Goal: Information Seeking & Learning: Learn about a topic

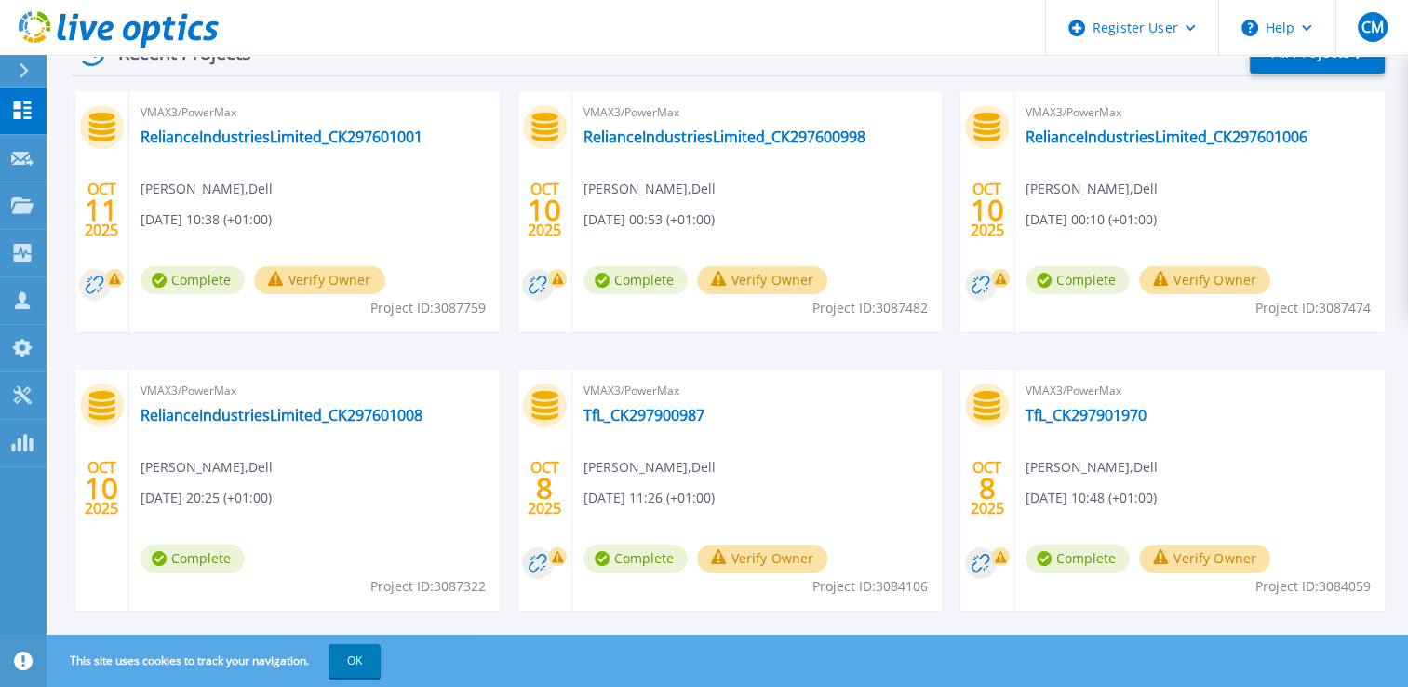
scroll to position [343, 0]
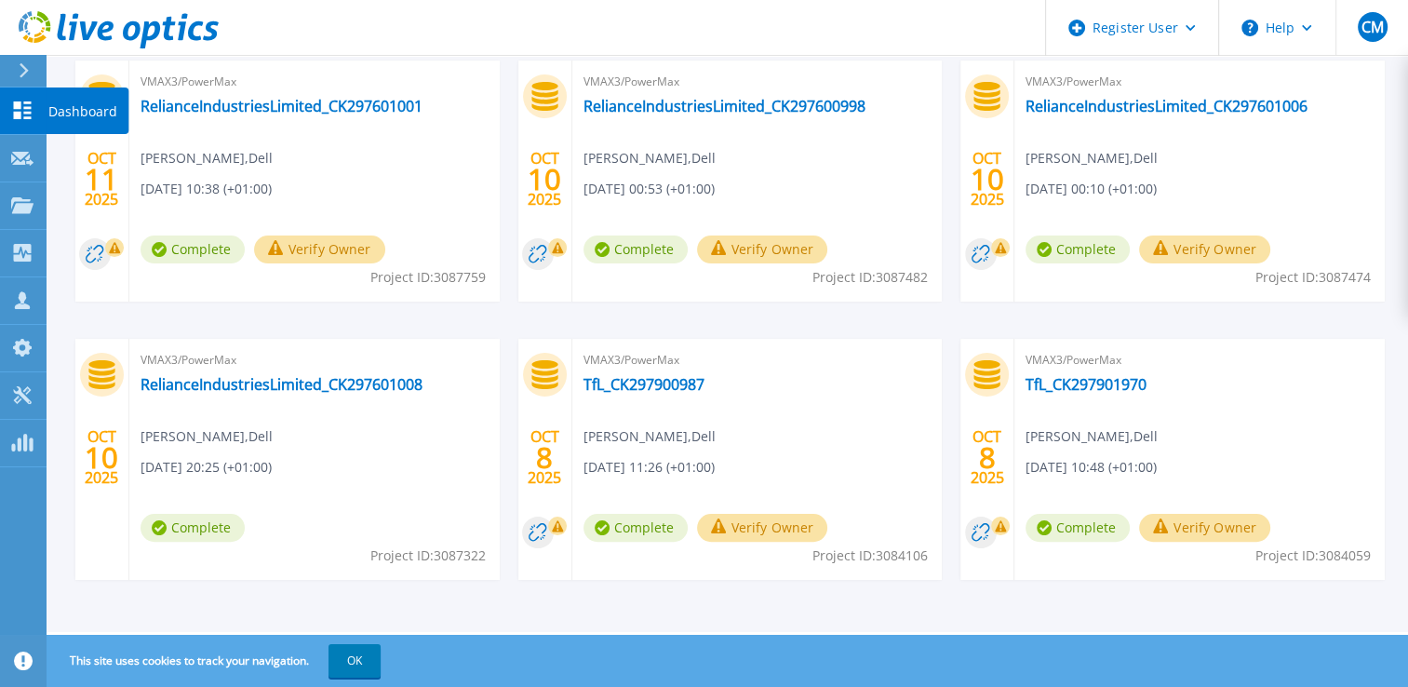
click at [19, 103] on icon at bounding box center [23, 110] width 18 height 18
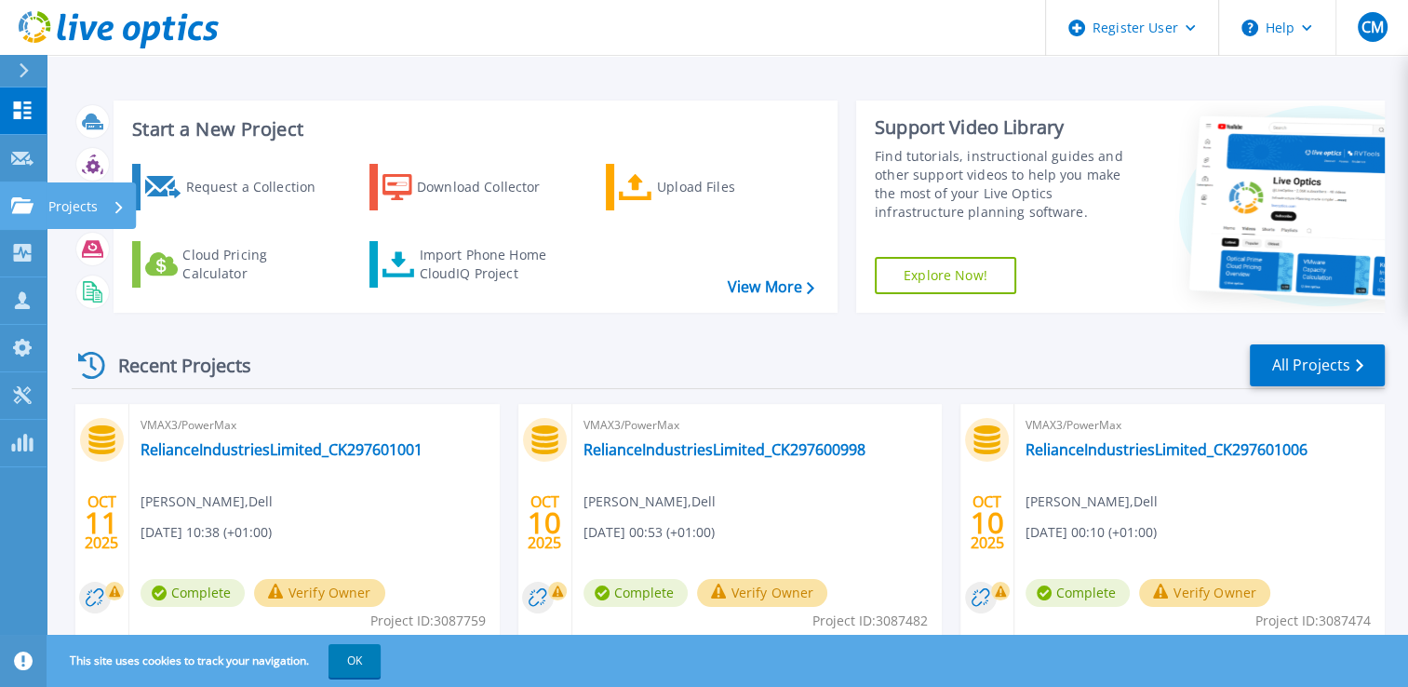
click at [27, 198] on icon at bounding box center [22, 205] width 22 height 16
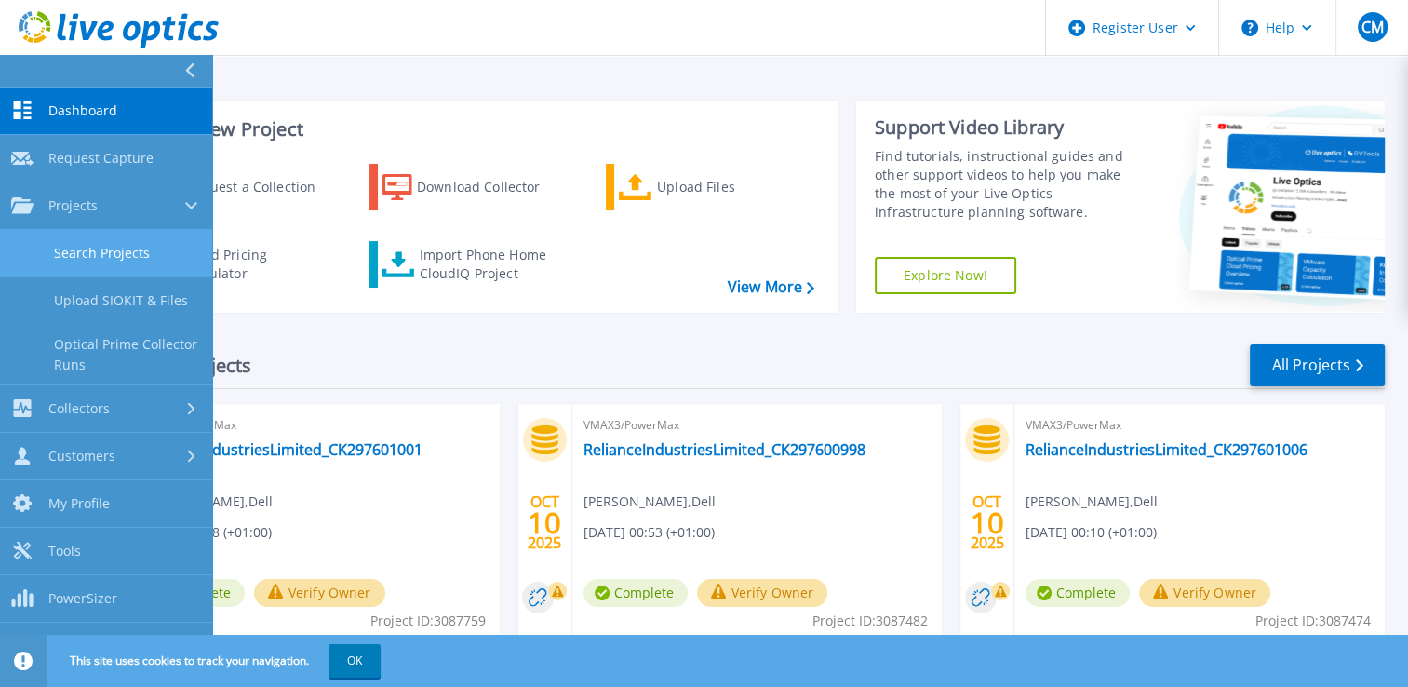
click at [95, 259] on link "Search Projects" at bounding box center [106, 253] width 212 height 47
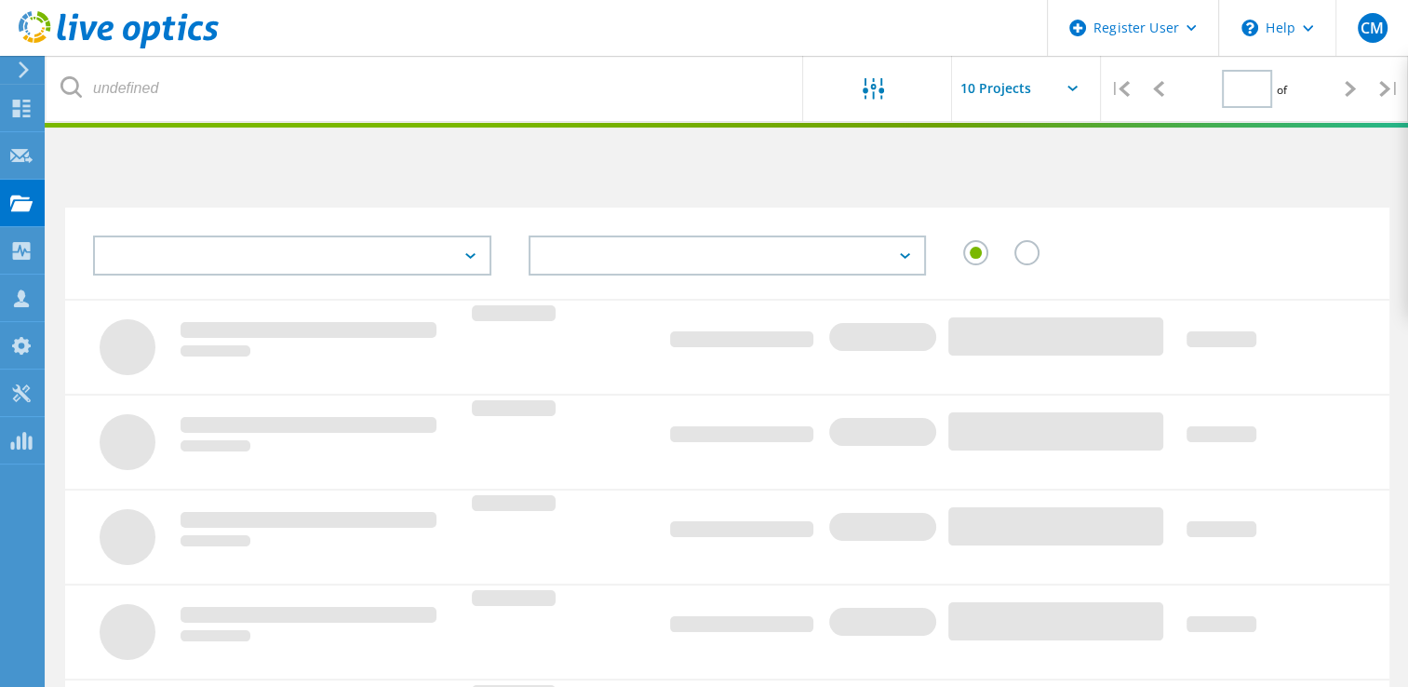
type input "1"
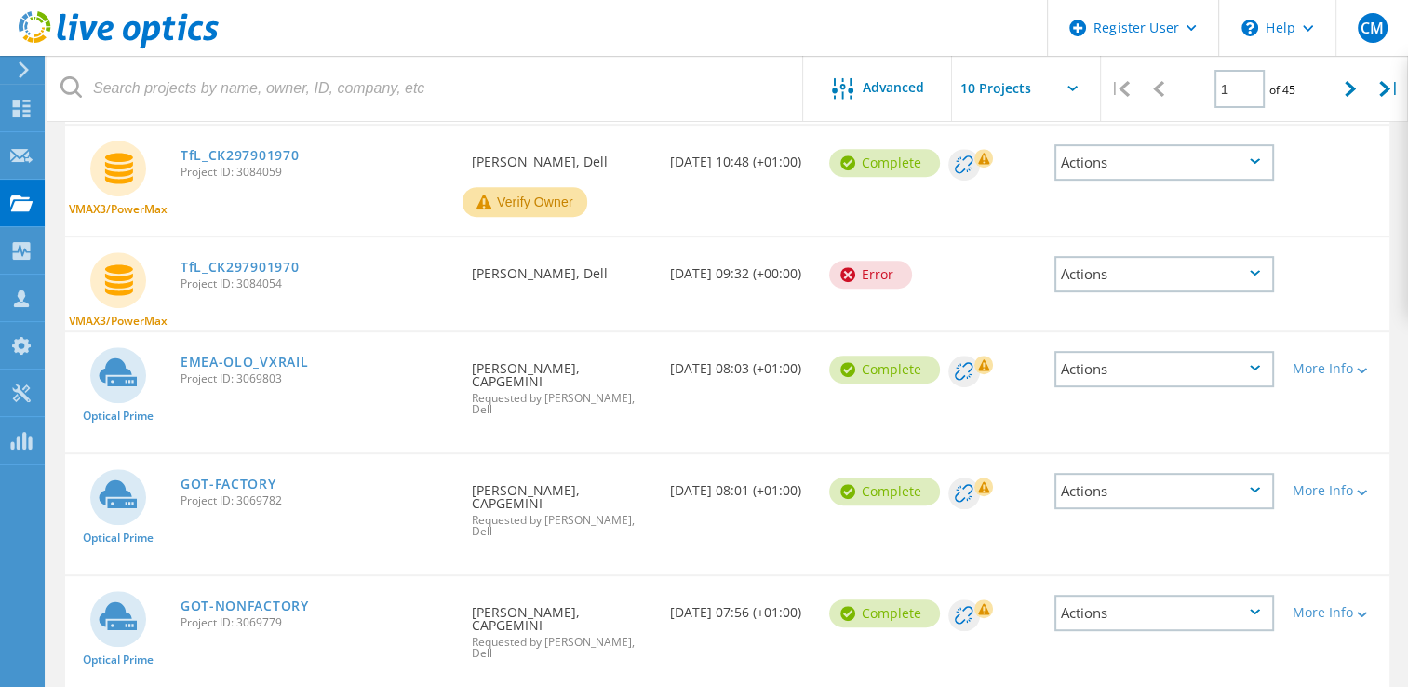
scroll to position [766, 0]
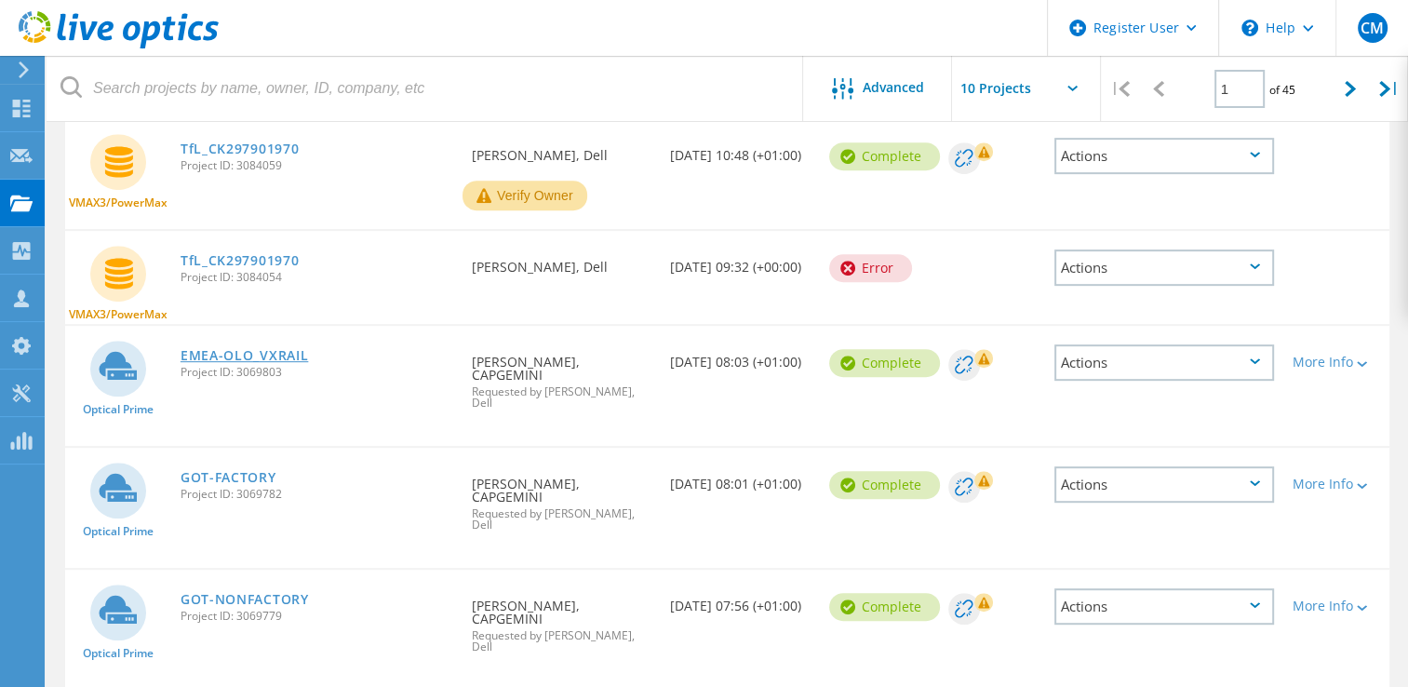
click at [269, 349] on link "EMEA-OLO_VXRAIL" at bounding box center [244, 355] width 128 height 13
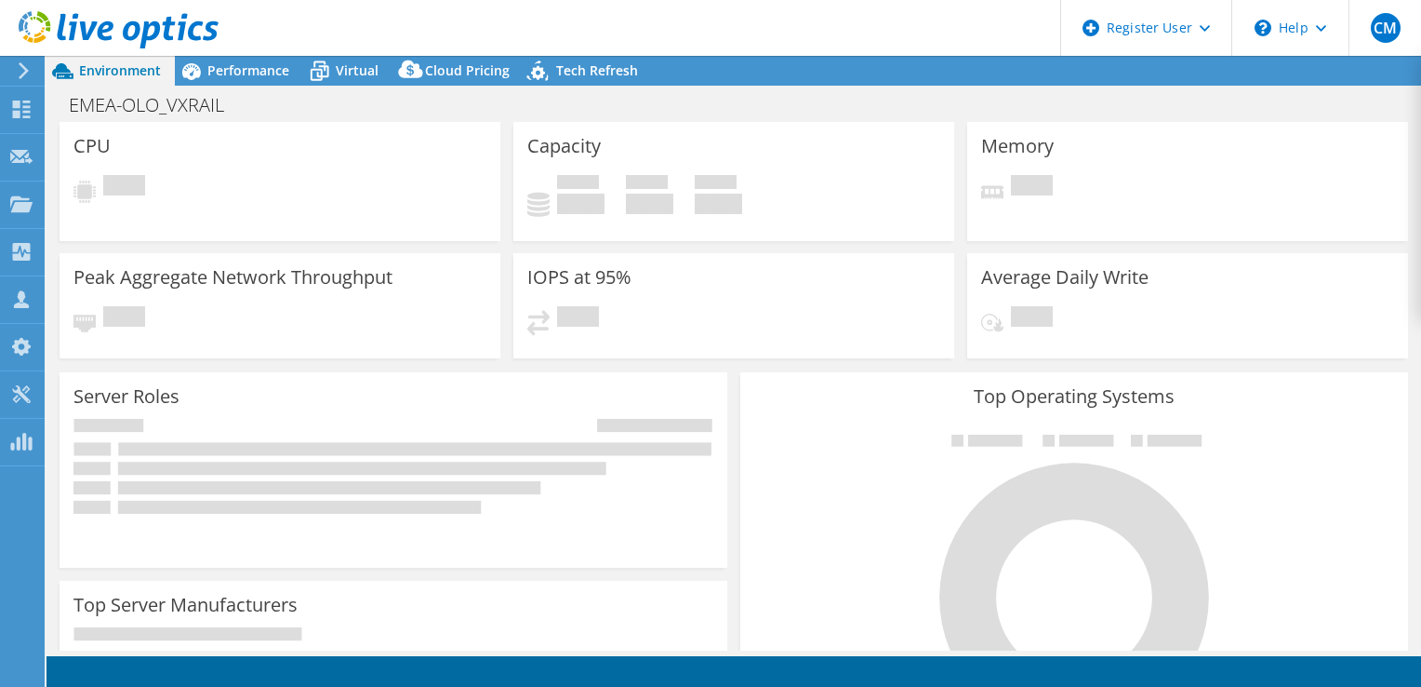
select select "EUFrankfurt"
select select "EUR"
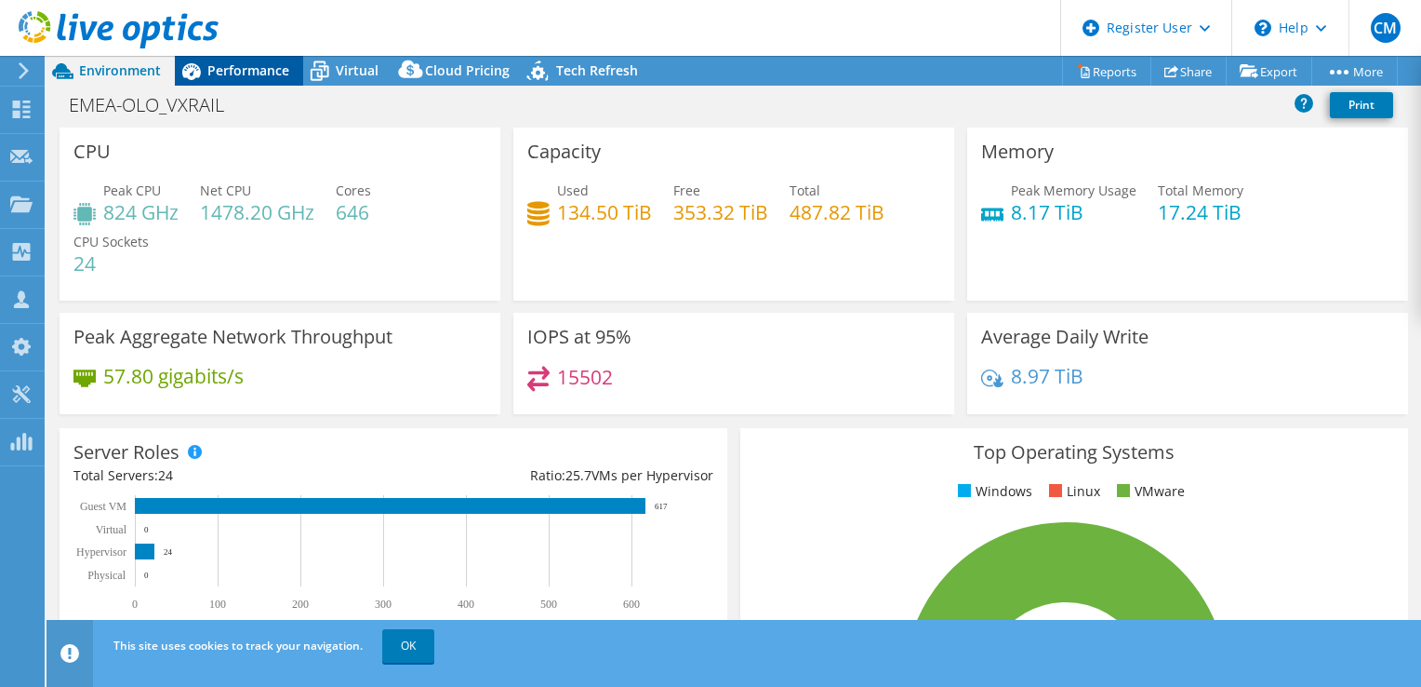
click at [267, 73] on span "Performance" at bounding box center [248, 70] width 82 height 18
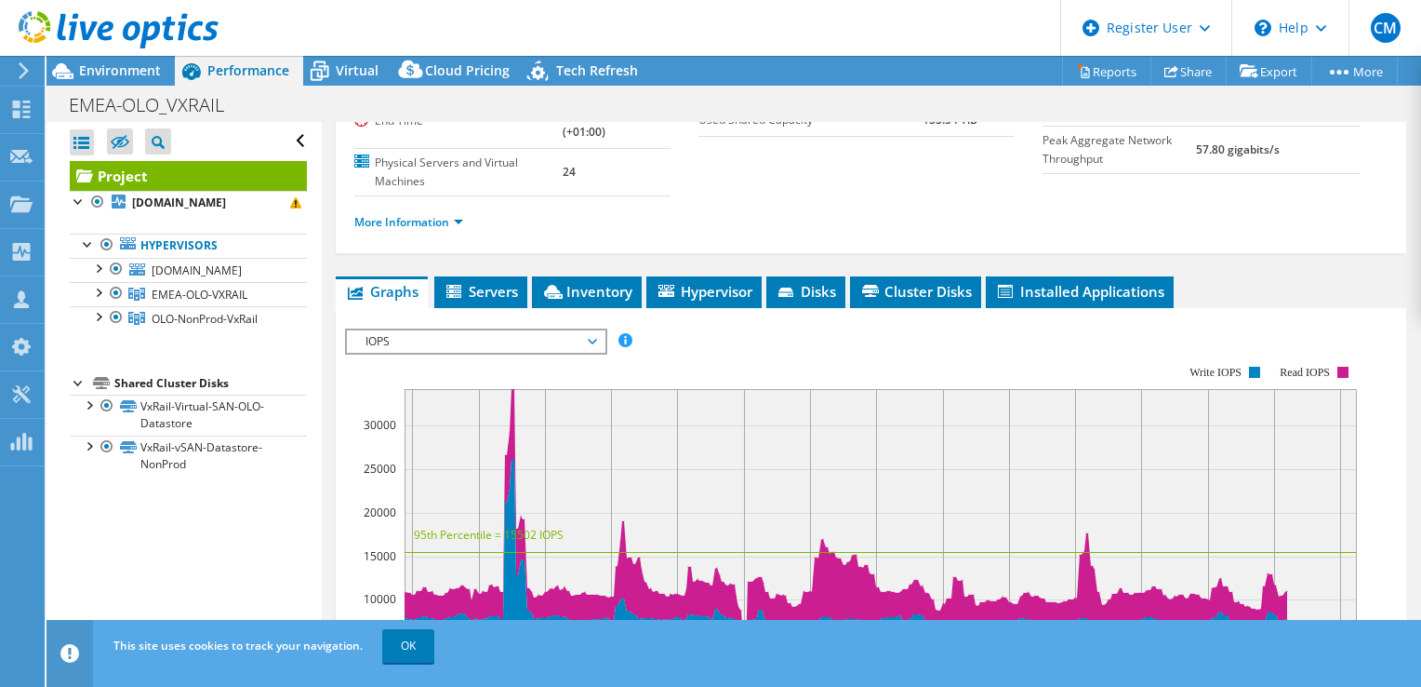
scroll to position [279, 0]
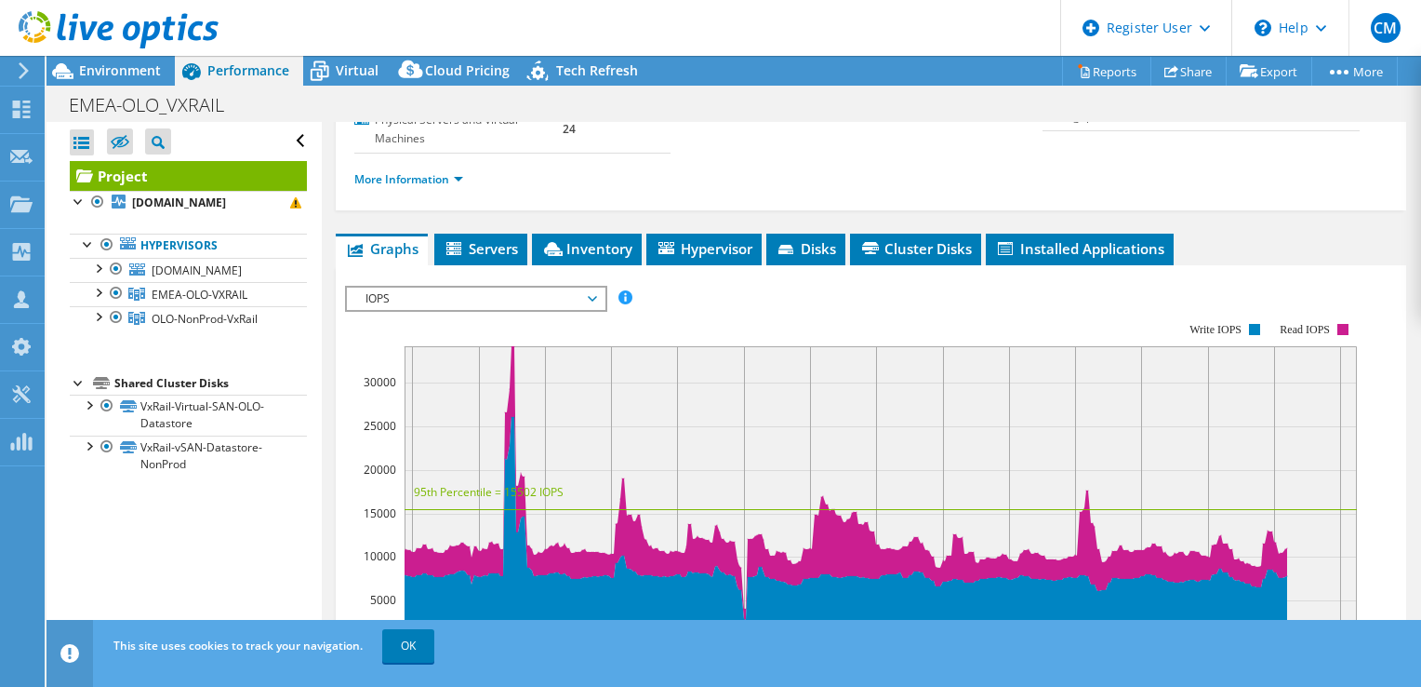
click at [568, 303] on span "IOPS" at bounding box center [475, 298] width 239 height 22
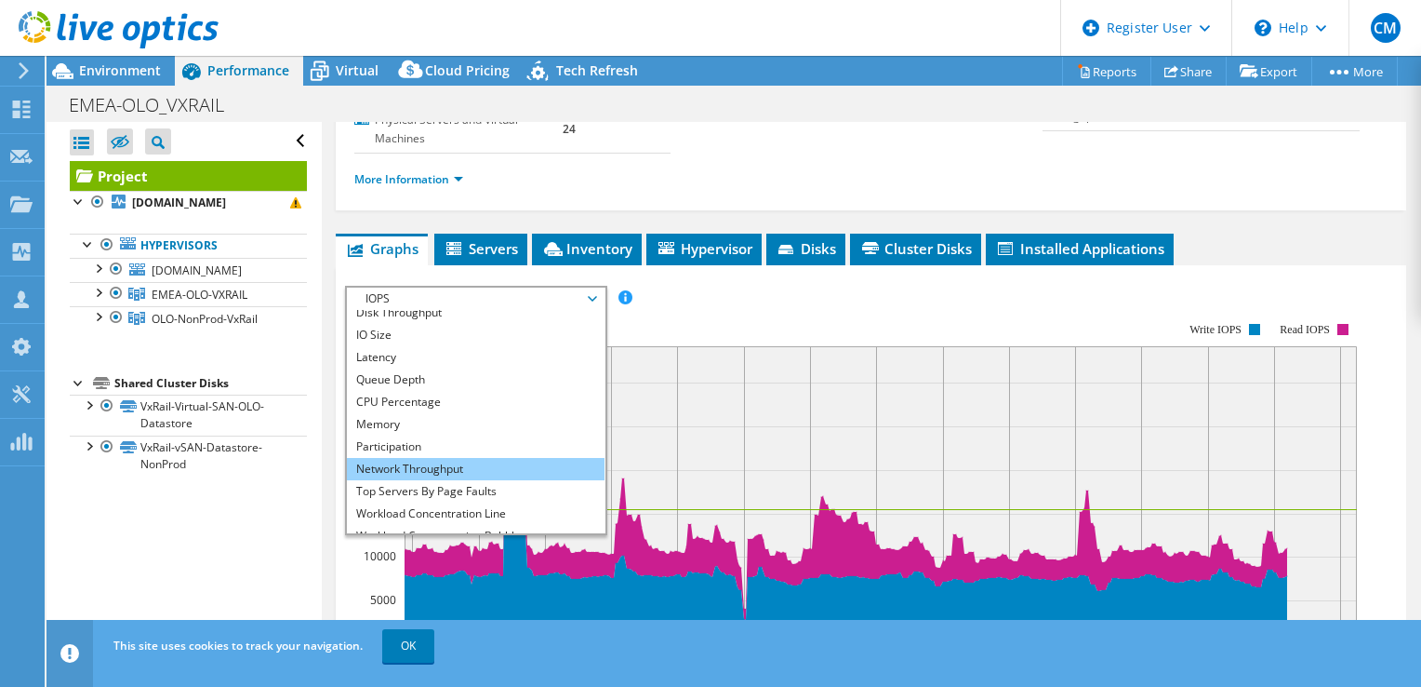
scroll to position [67, 0]
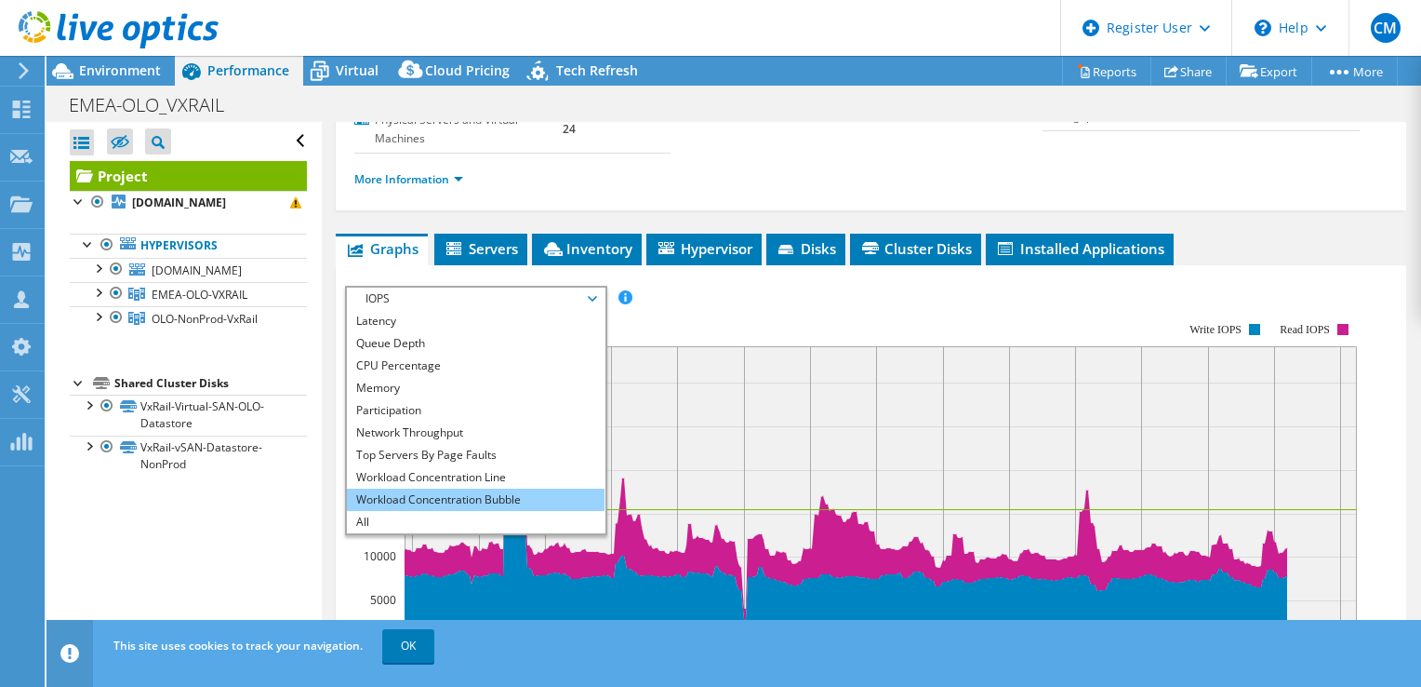
click at [515, 497] on li "Workload Concentration Bubble" at bounding box center [476, 499] width 258 height 22
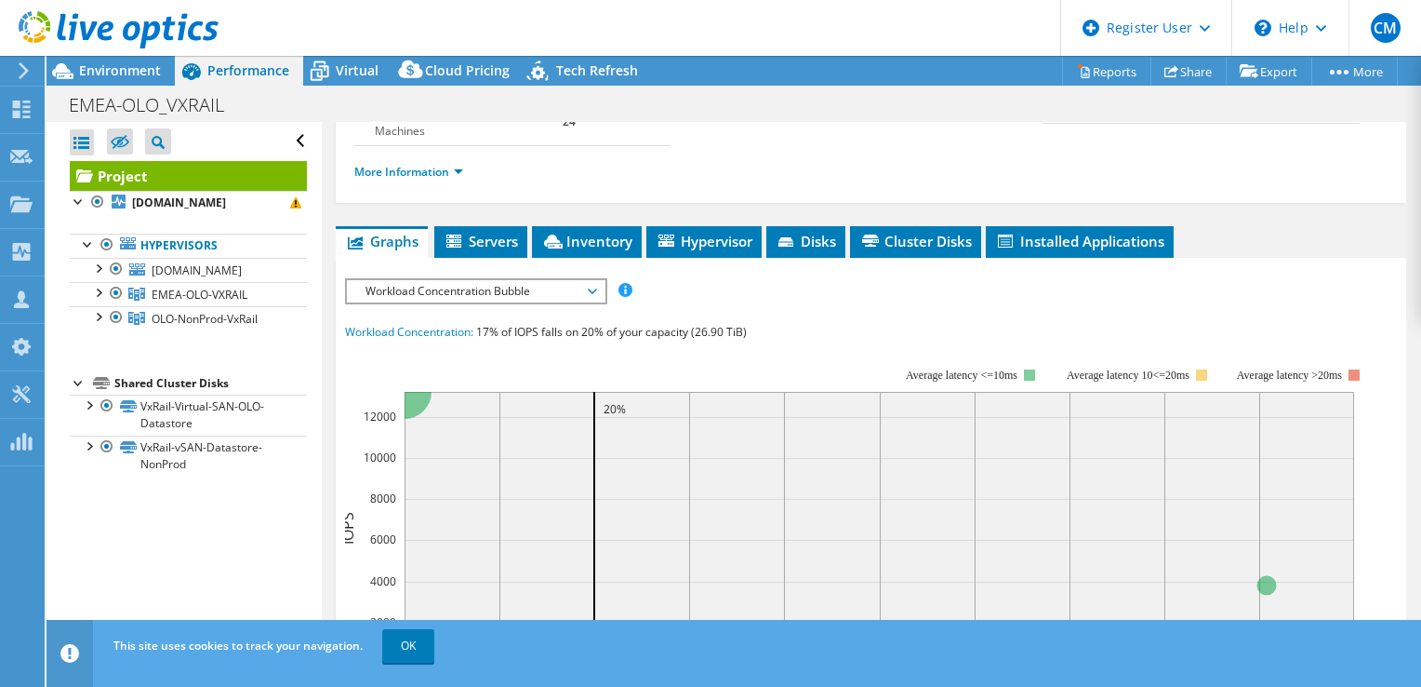
scroll to position [279, 0]
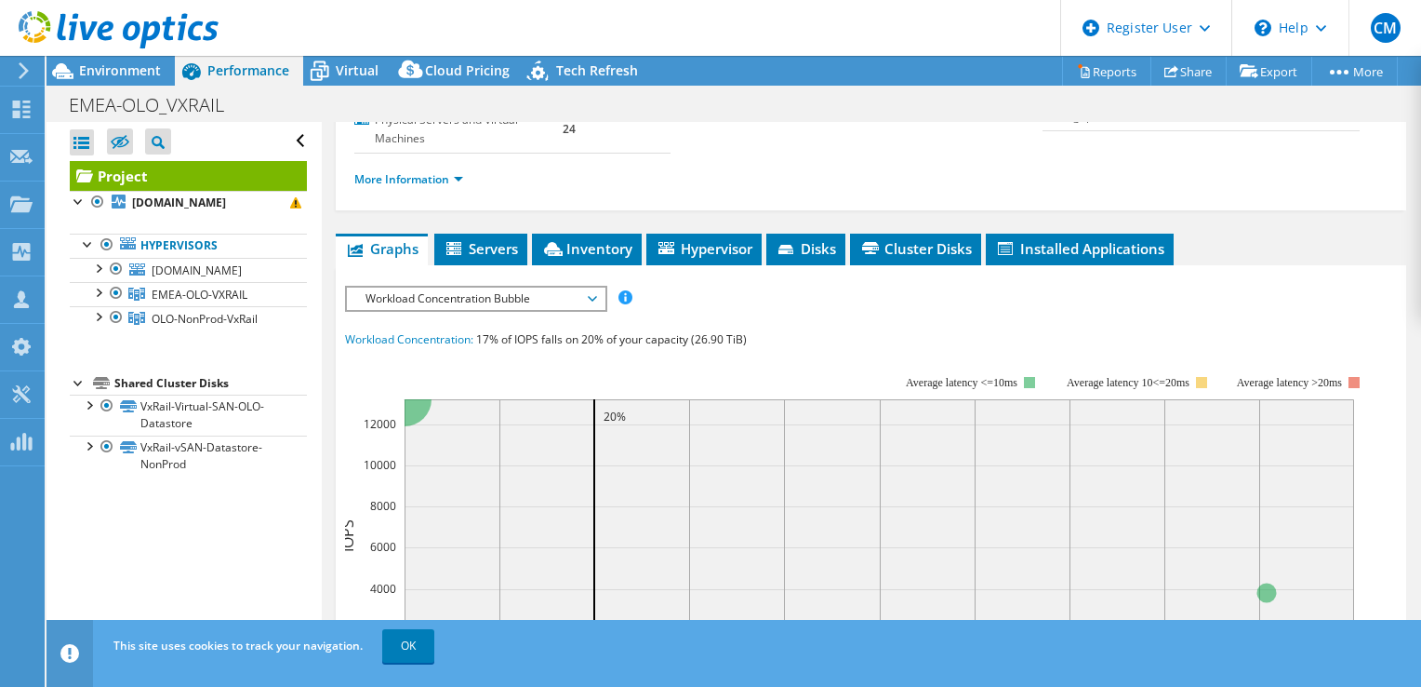
click at [554, 302] on span "Workload Concentration Bubble" at bounding box center [475, 298] width 239 height 22
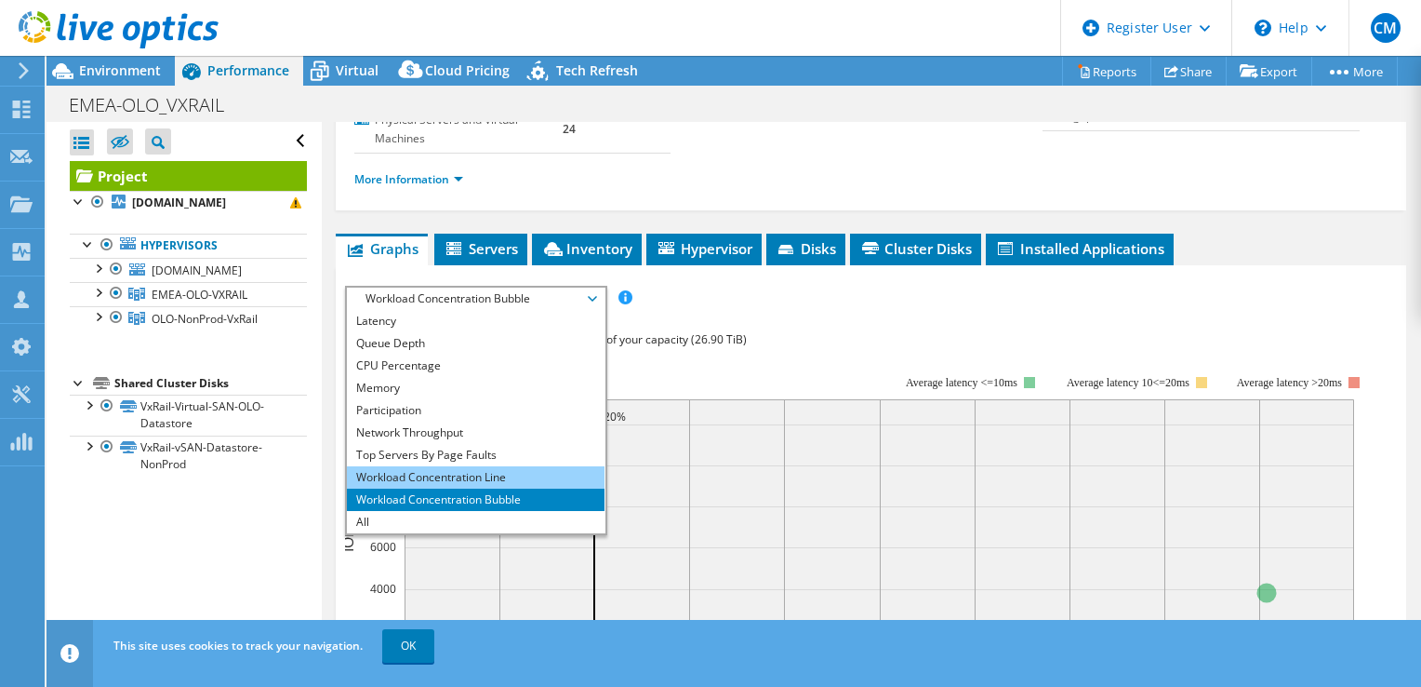
click at [495, 470] on li "Workload Concentration Line" at bounding box center [476, 477] width 258 height 22
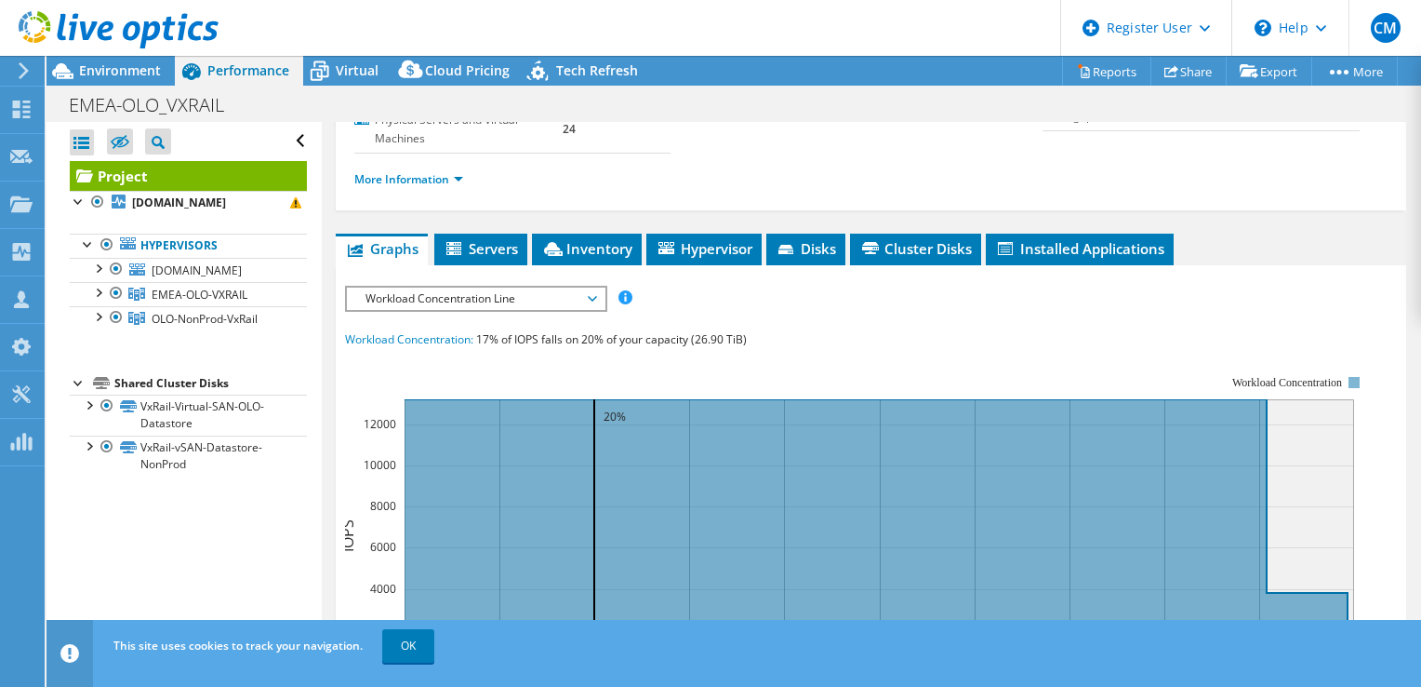
click at [534, 307] on div "Workload Concentration Line IOPS Disk Throughput IO Size Latency Queue Depth CP…" at bounding box center [476, 299] width 262 height 26
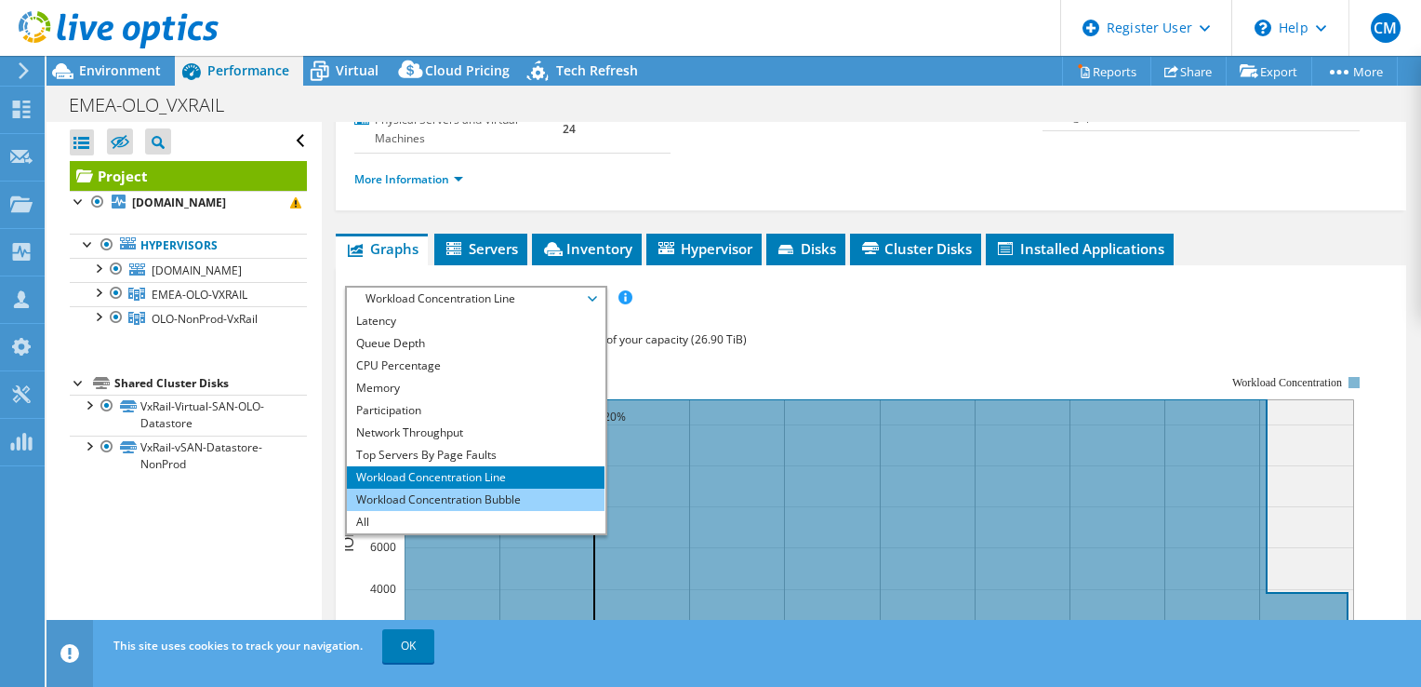
click at [517, 496] on li "Workload Concentration Bubble" at bounding box center [476, 499] width 258 height 22
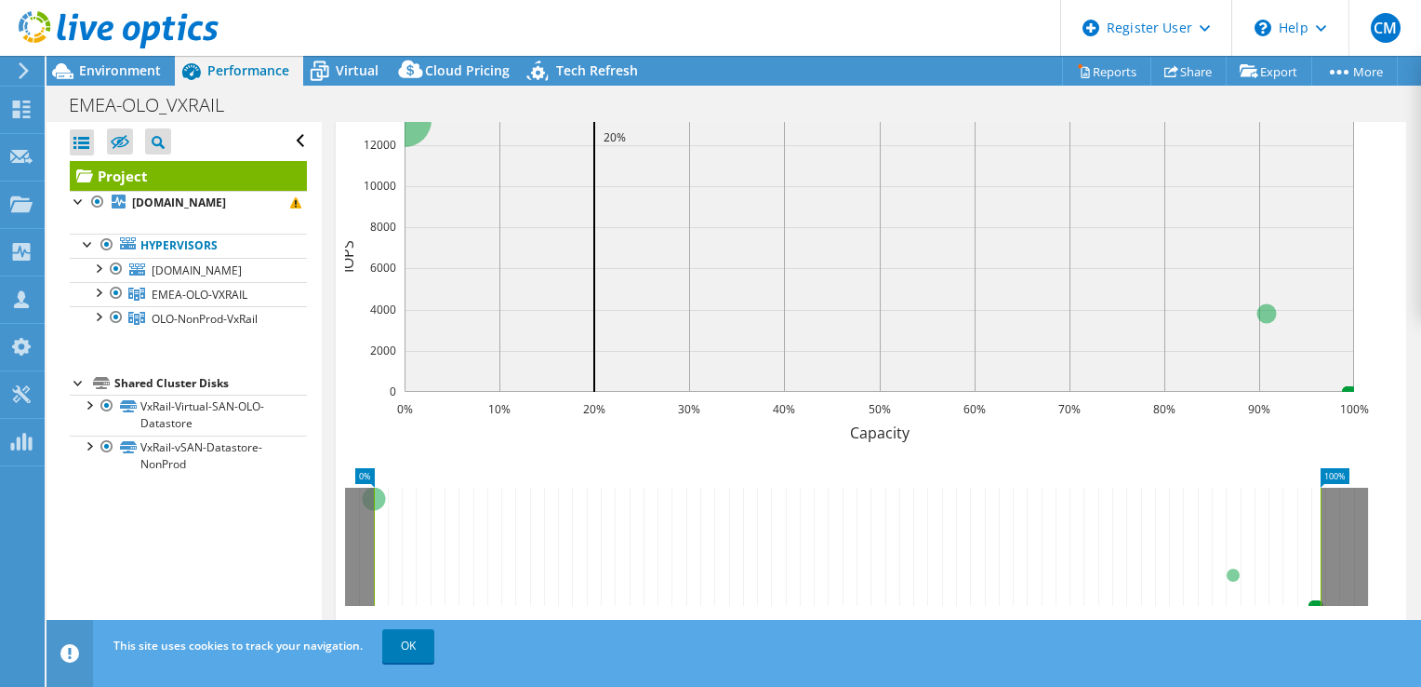
scroll to position [726, 0]
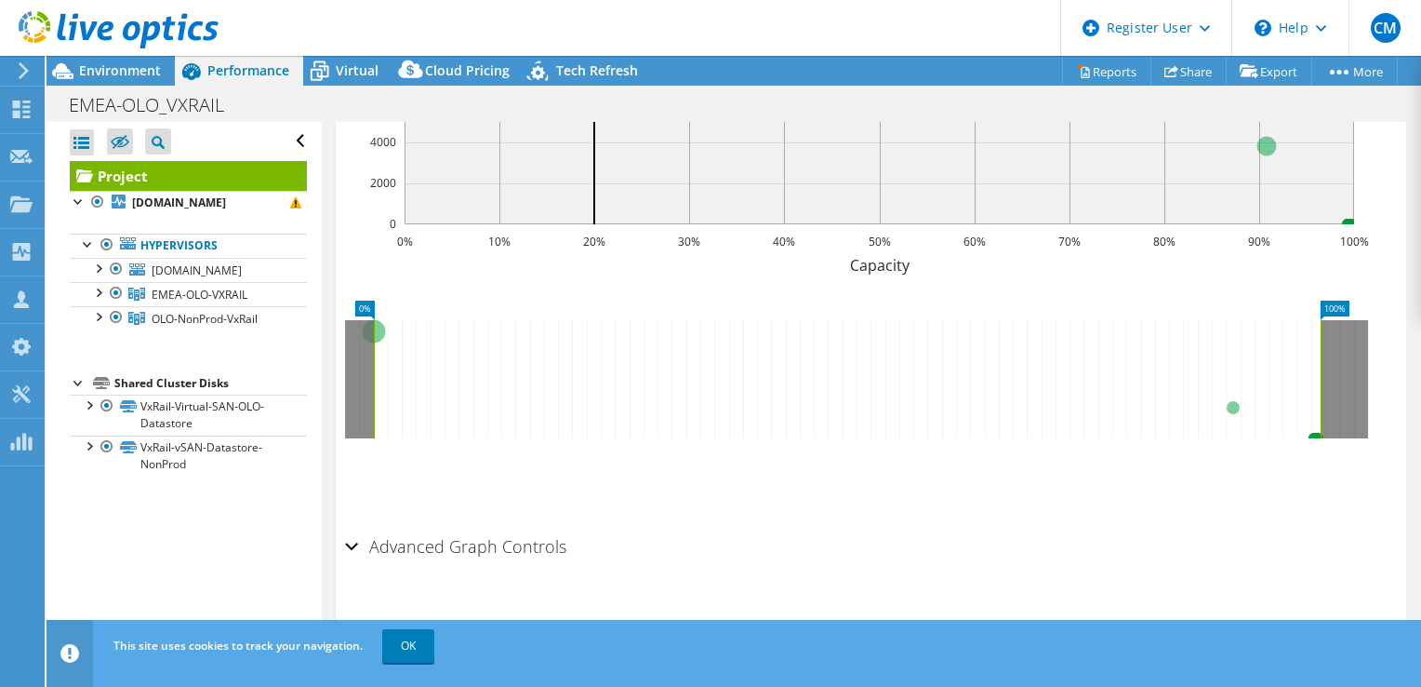
click at [458, 539] on h2 "Advanced Graph Controls" at bounding box center [455, 545] width 221 height 37
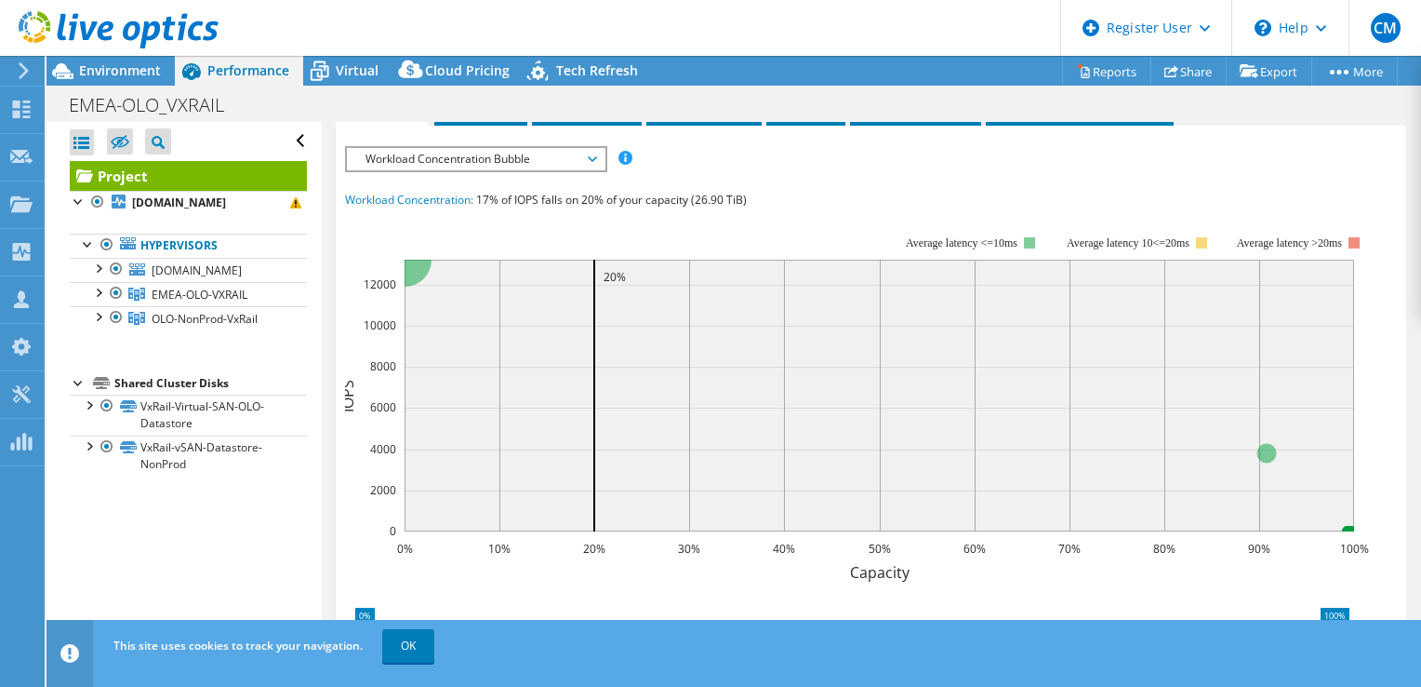
scroll to position [417, 0]
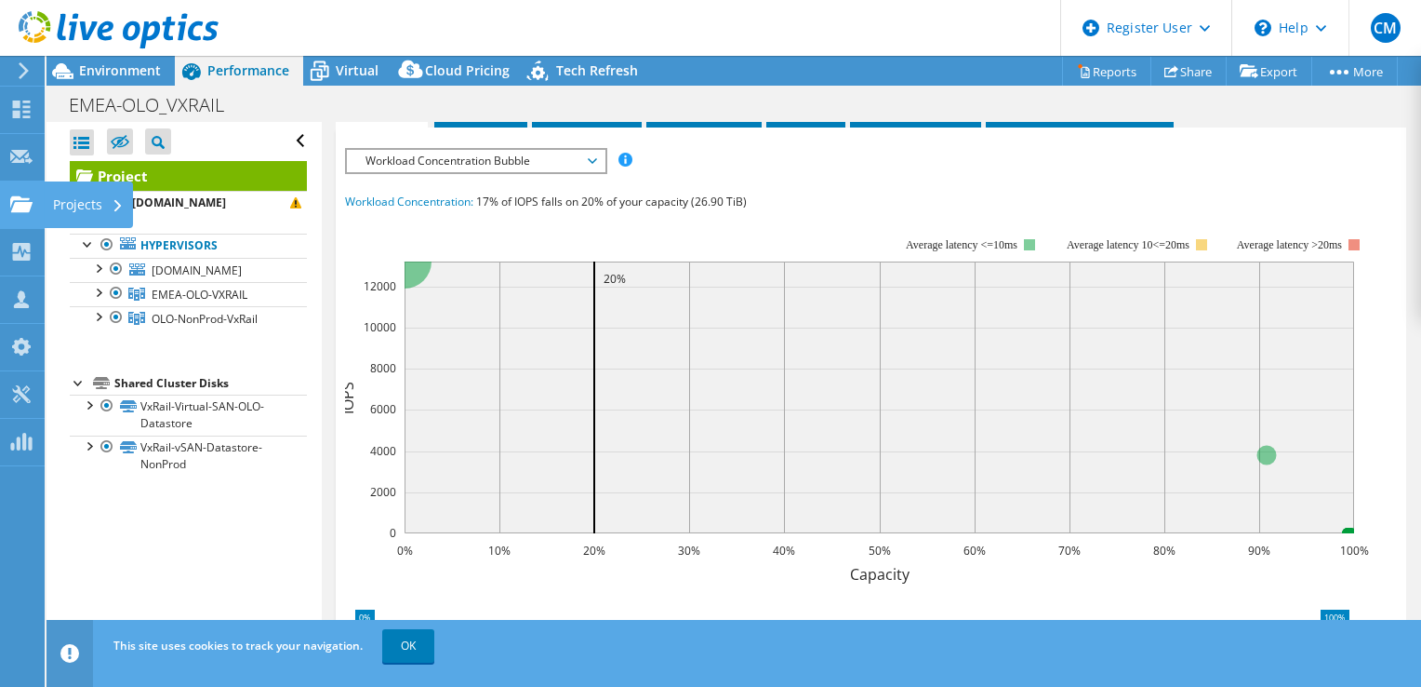
click at [14, 205] on use at bounding box center [21, 203] width 22 height 16
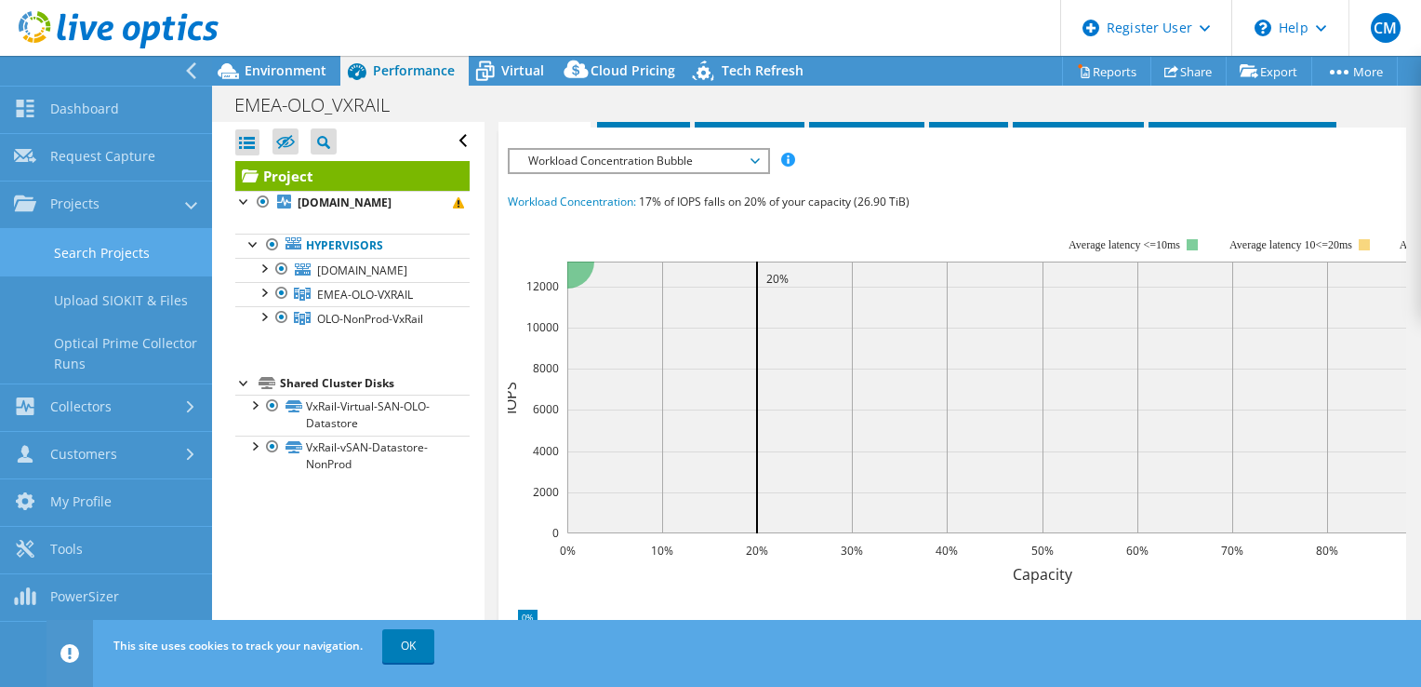
click at [144, 258] on link "Search Projects" at bounding box center [106, 252] width 212 height 47
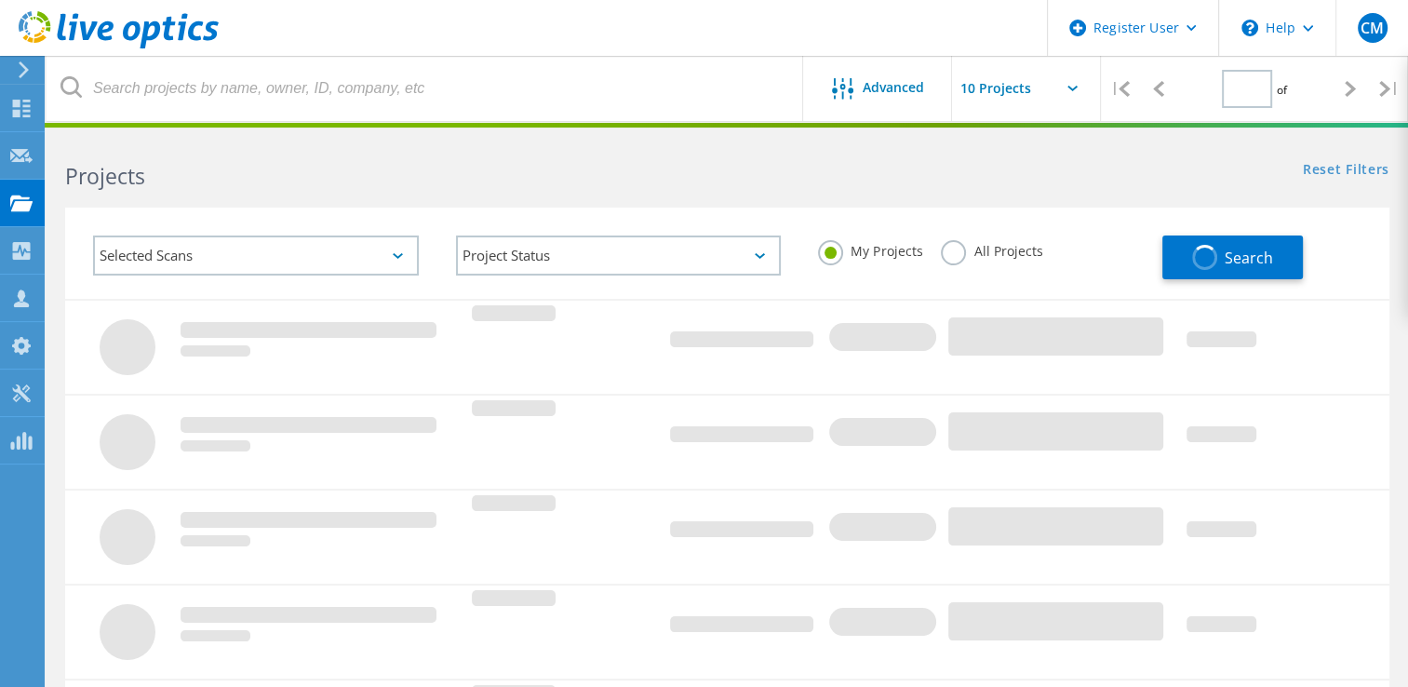
type input "1"
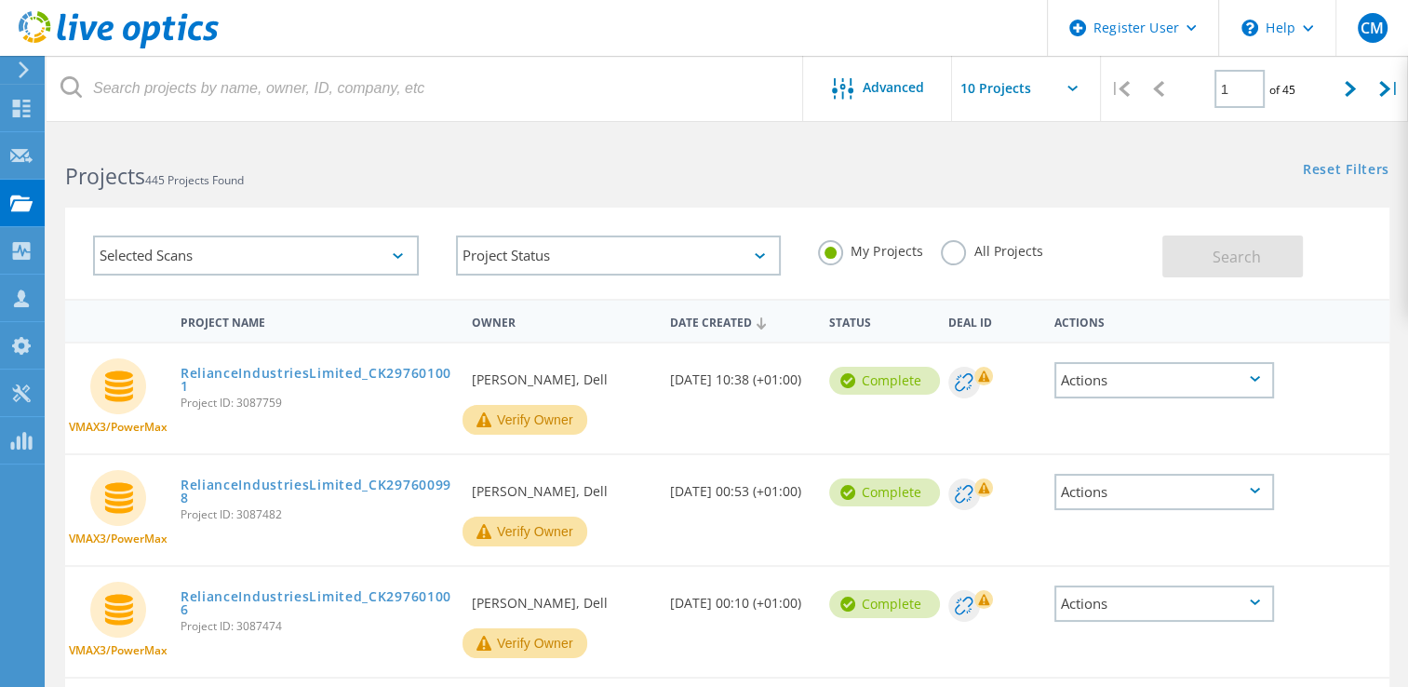
click at [356, 255] on div "Selected Scans" at bounding box center [256, 255] width 326 height 40
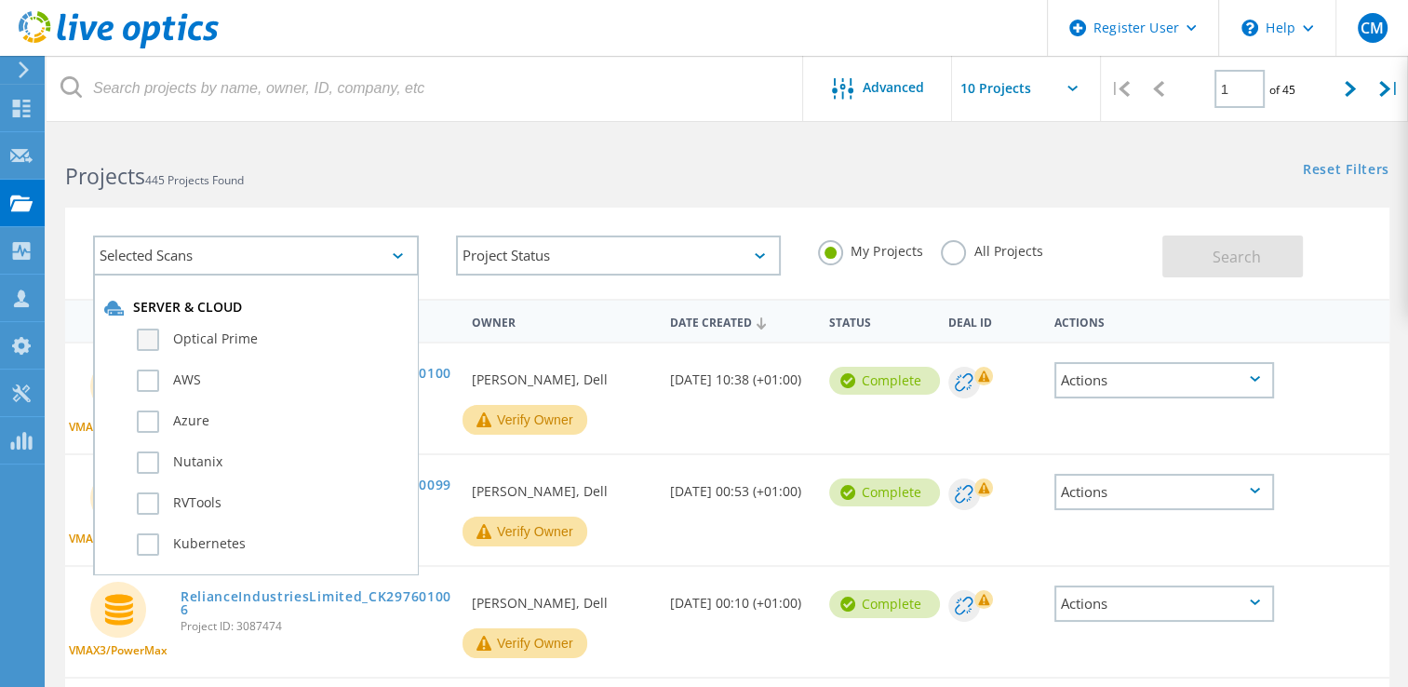
click at [223, 347] on label "Optical Prime" at bounding box center [272, 339] width 271 height 22
click at [0, 0] on input "Optical Prime" at bounding box center [0, 0] width 0 height 0
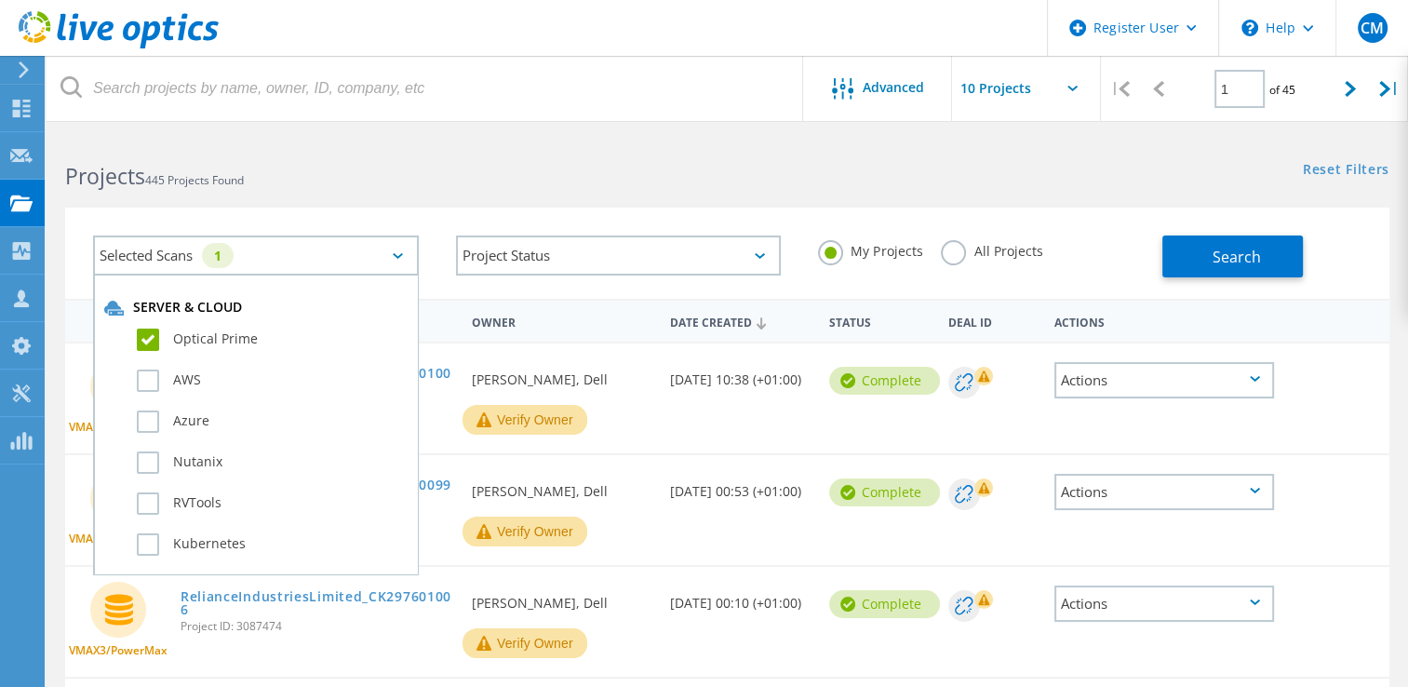
click at [951, 255] on label "All Projects" at bounding box center [991, 249] width 101 height 18
click at [0, 0] on input "All Projects" at bounding box center [0, 0] width 0 height 0
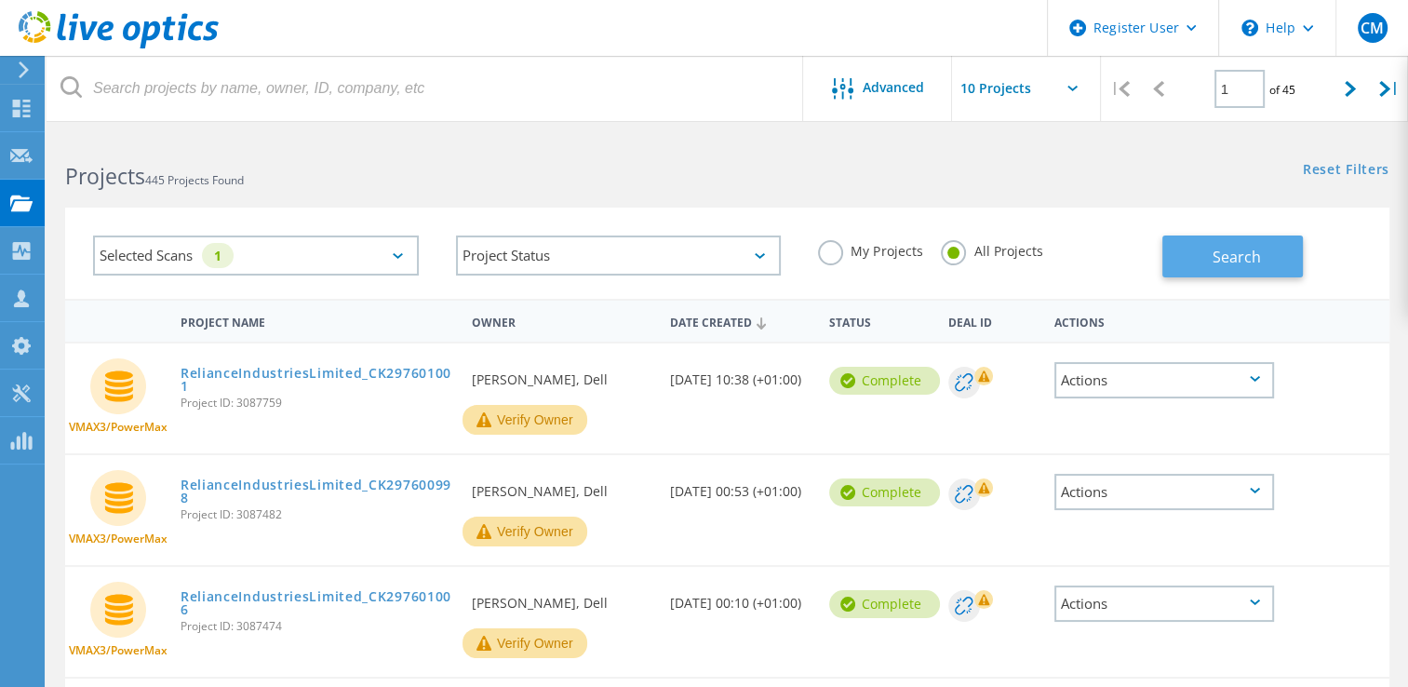
click at [1182, 259] on button "Search" at bounding box center [1232, 256] width 140 height 42
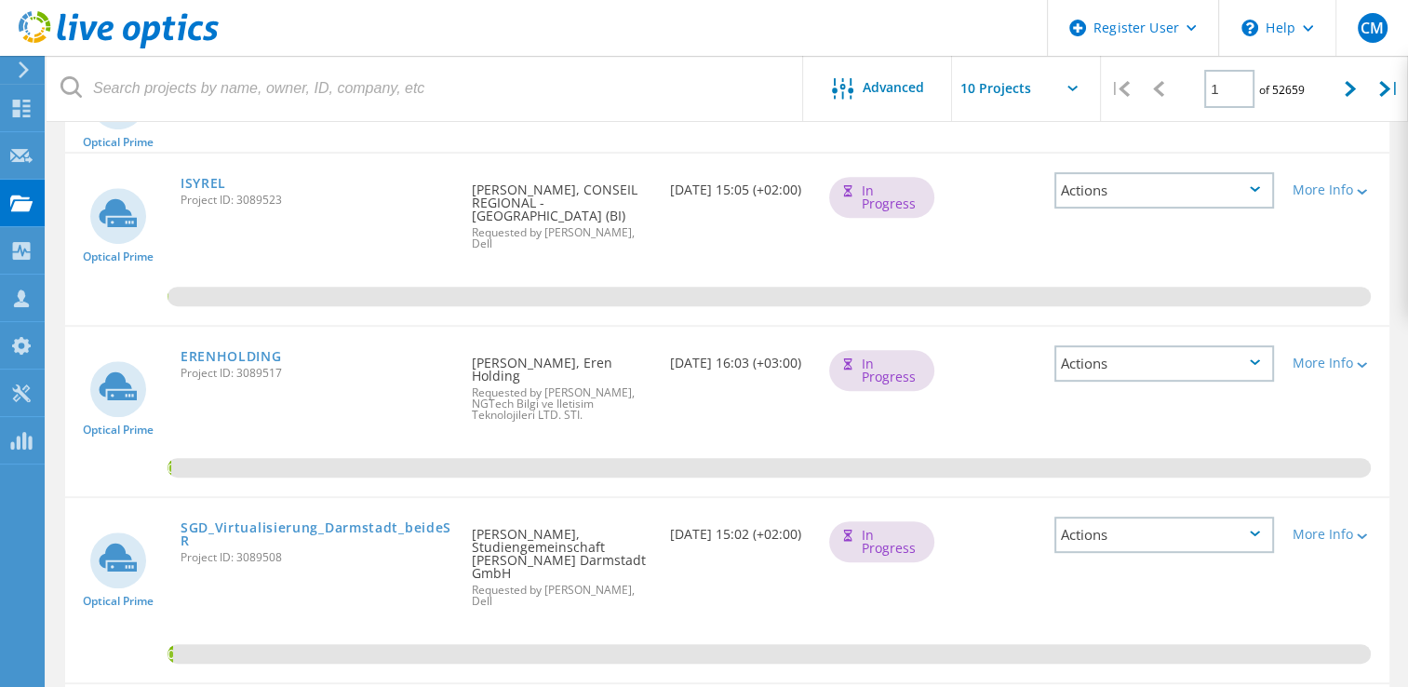
scroll to position [930, 0]
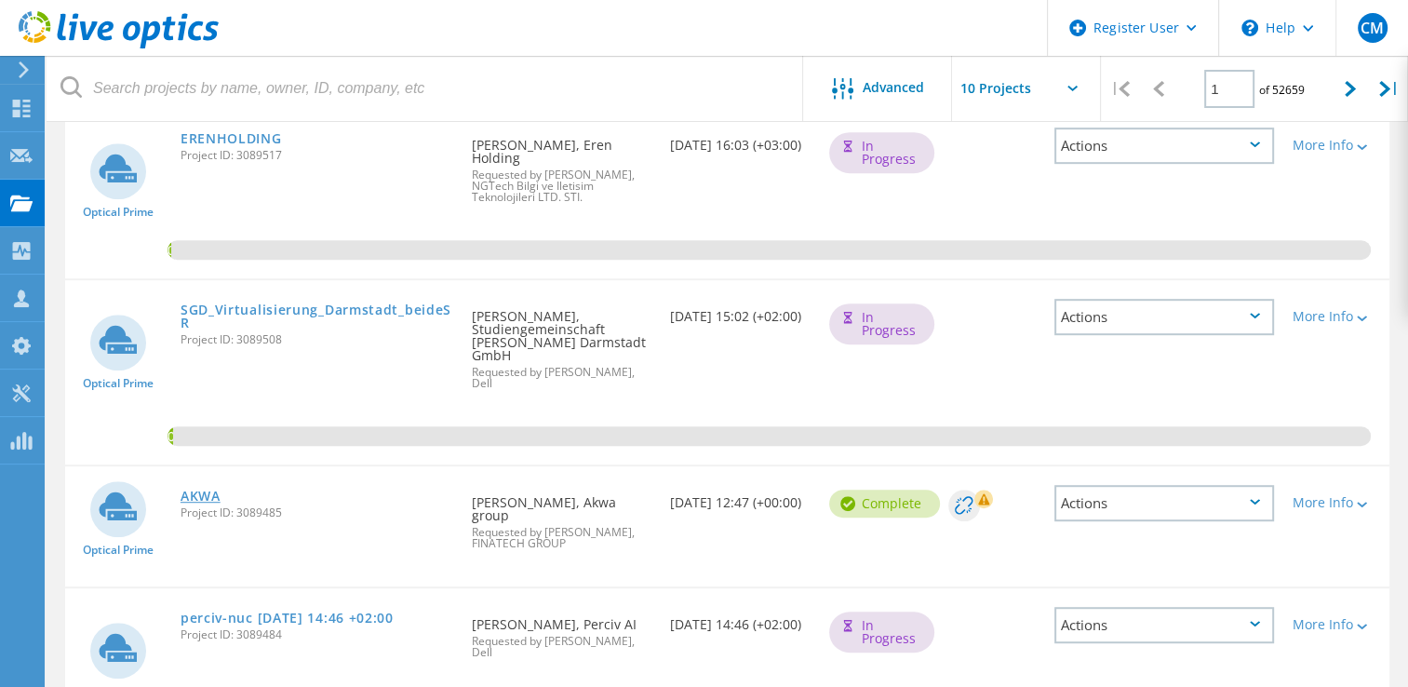
click at [212, 489] on link "AKWA" at bounding box center [200, 495] width 40 height 13
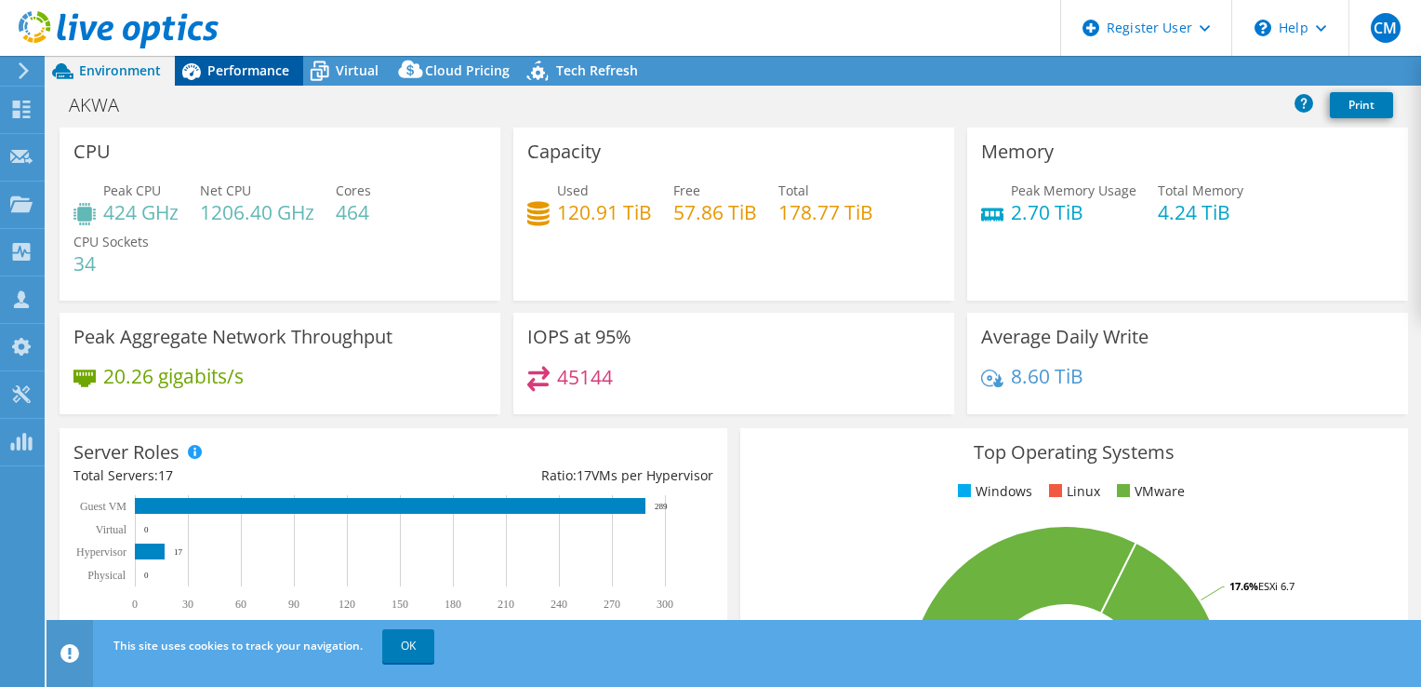
click at [264, 76] on span "Performance" at bounding box center [248, 70] width 82 height 18
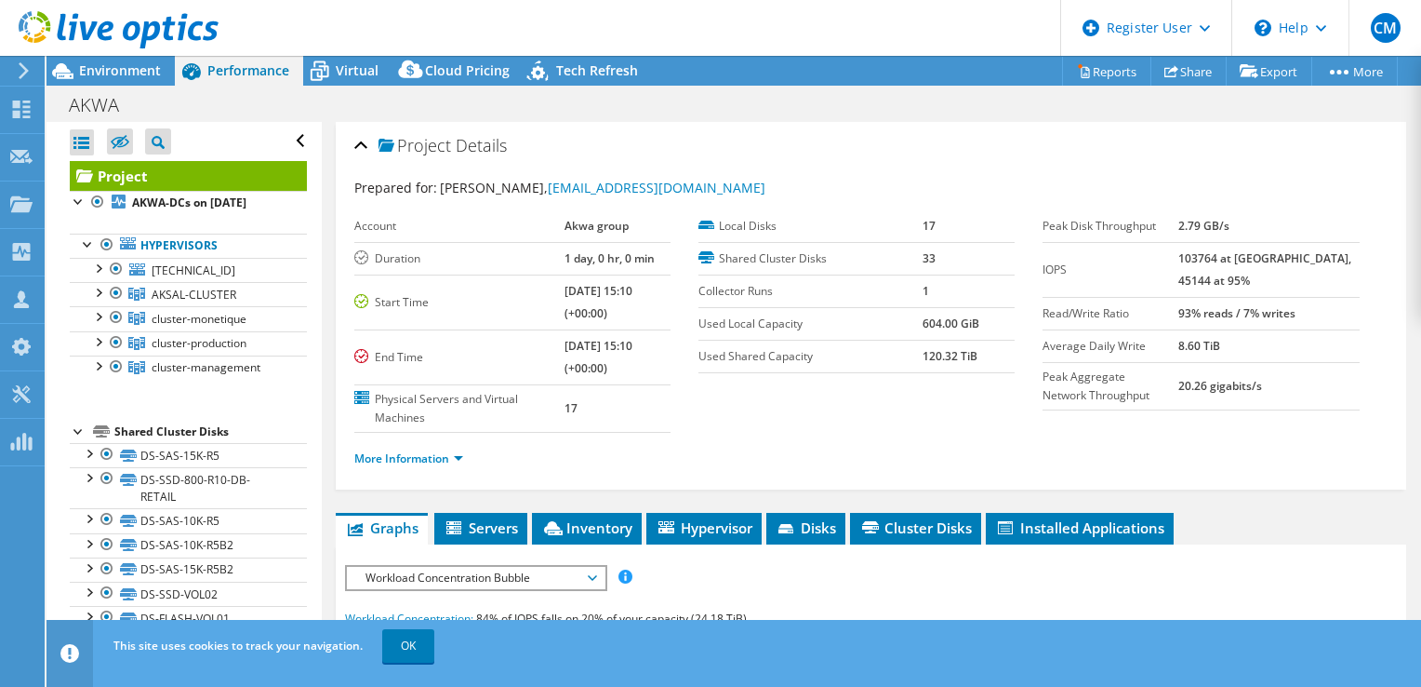
scroll to position [372, 0]
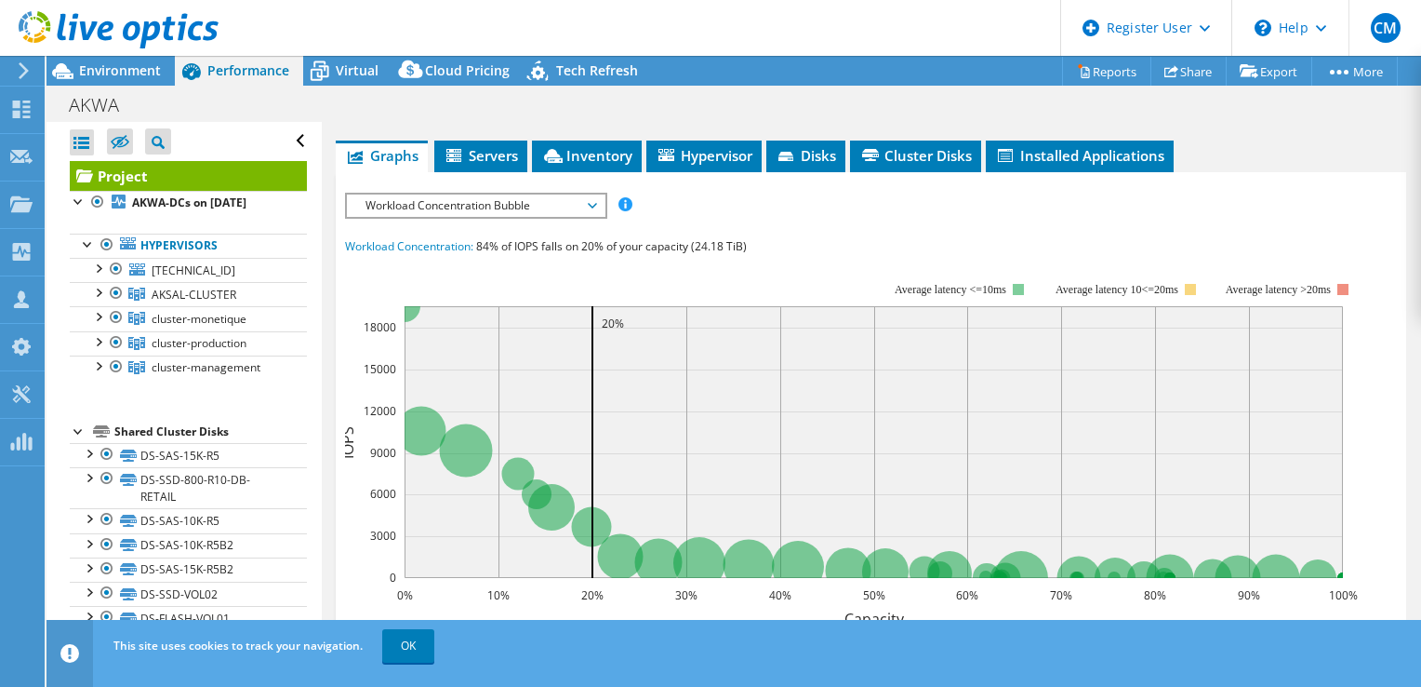
click at [548, 211] on span "Workload Concentration Bubble" at bounding box center [475, 205] width 239 height 22
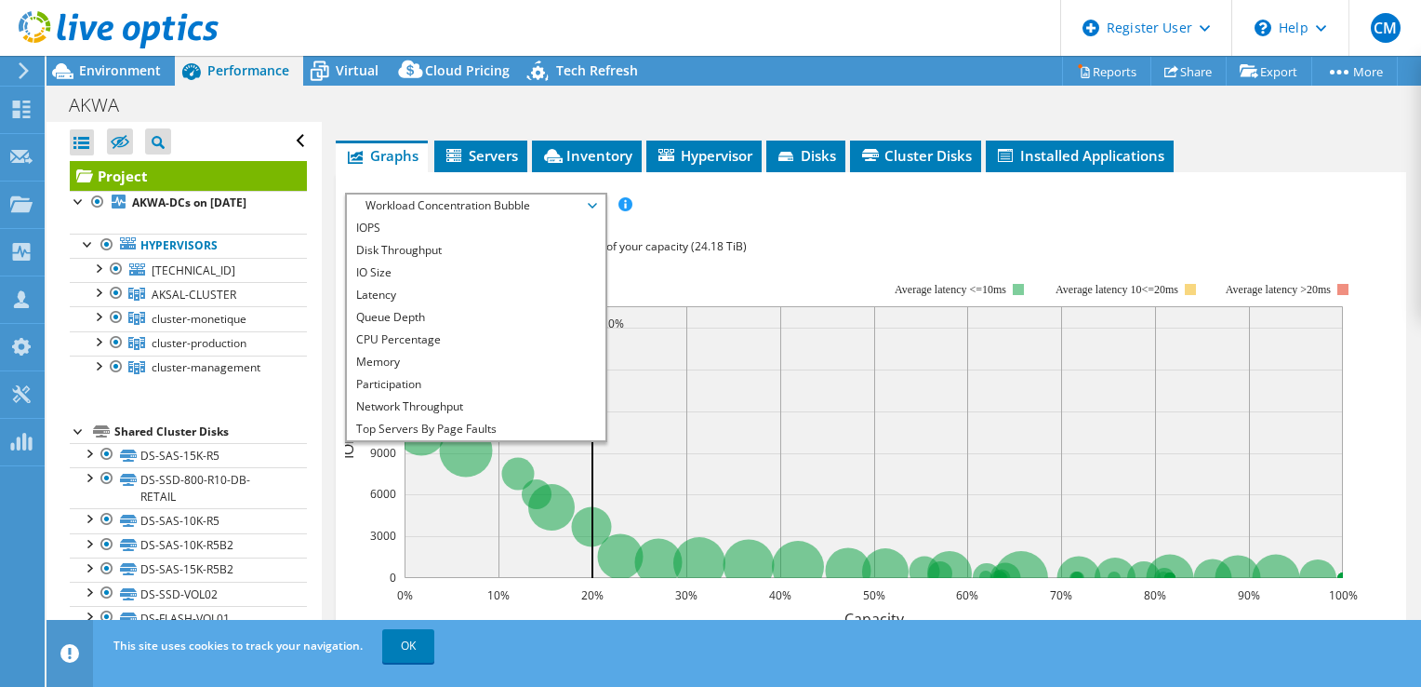
click at [815, 245] on div "Workload Concentration: 84% of IOPS falls on 20% of your capacity (24.18 TiB)" at bounding box center [871, 246] width 1052 height 20
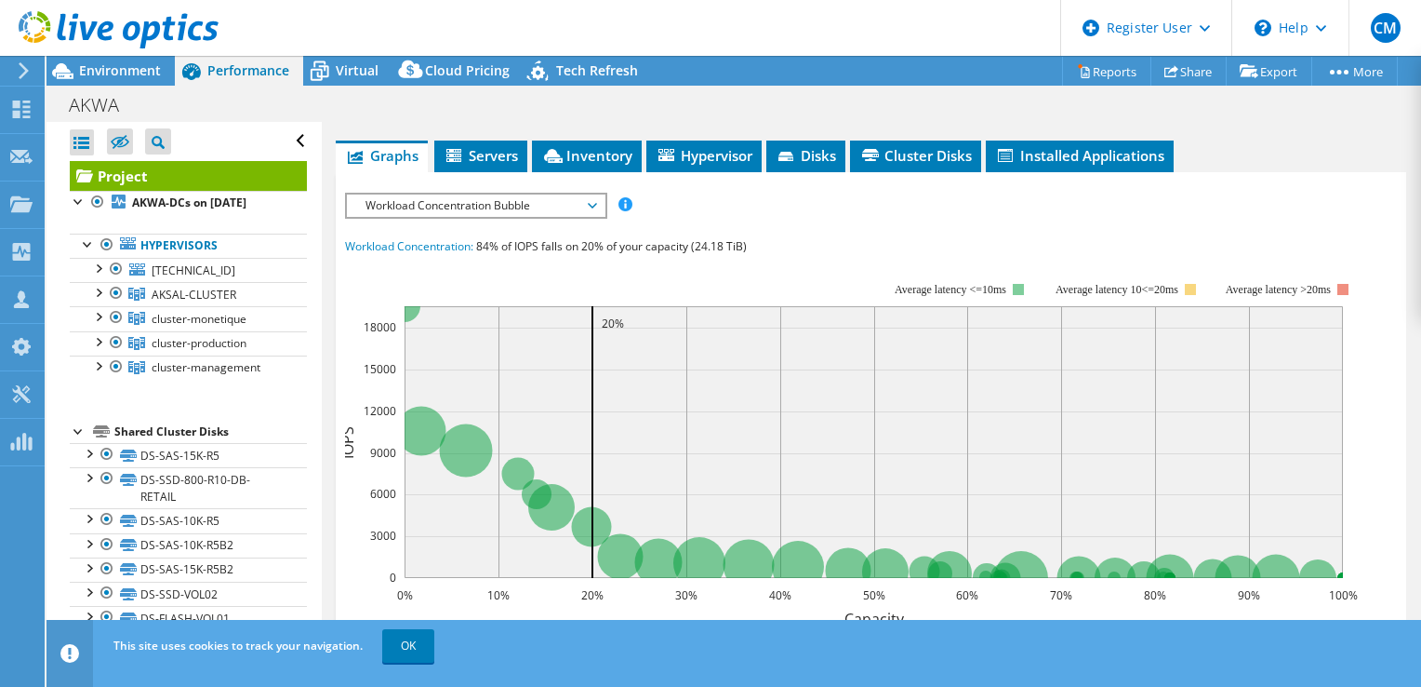
click at [838, 246] on div "Workload Concentration: 84% of IOPS falls on 20% of your capacity (24.18 TiB)" at bounding box center [871, 246] width 1052 height 20
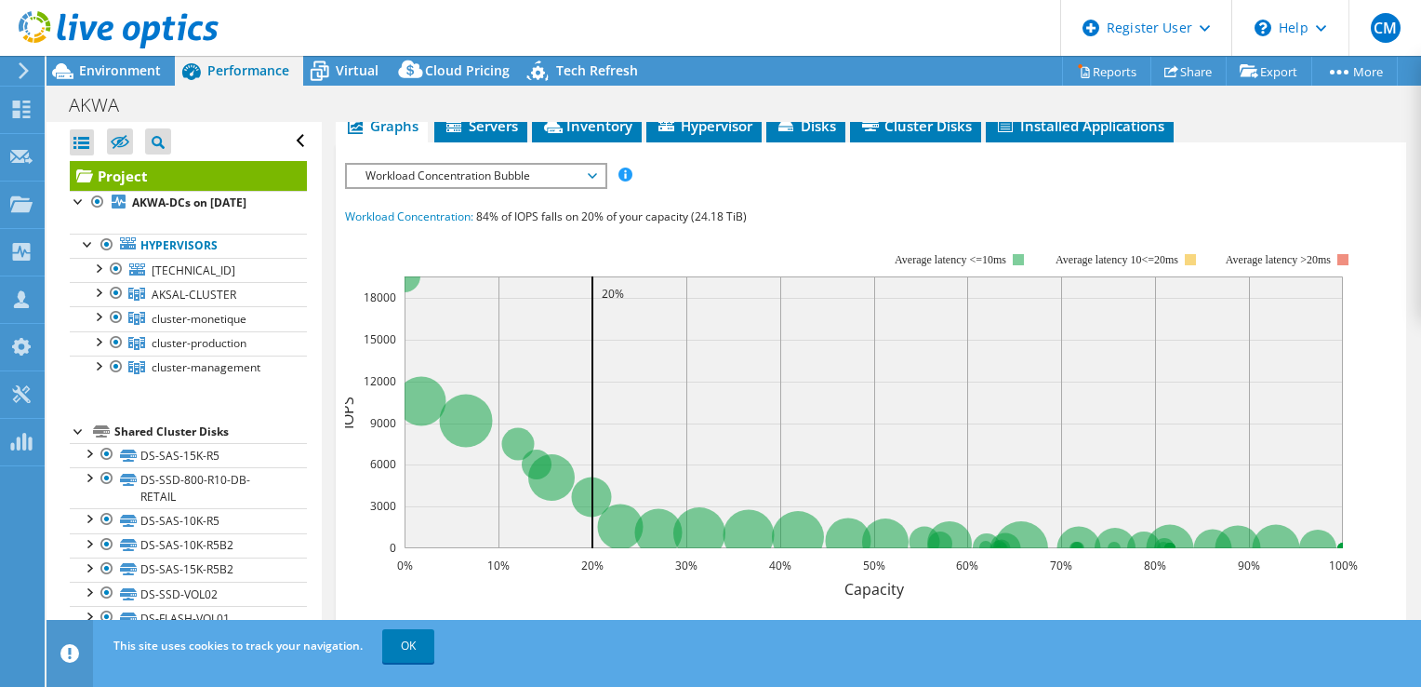
scroll to position [396, 0]
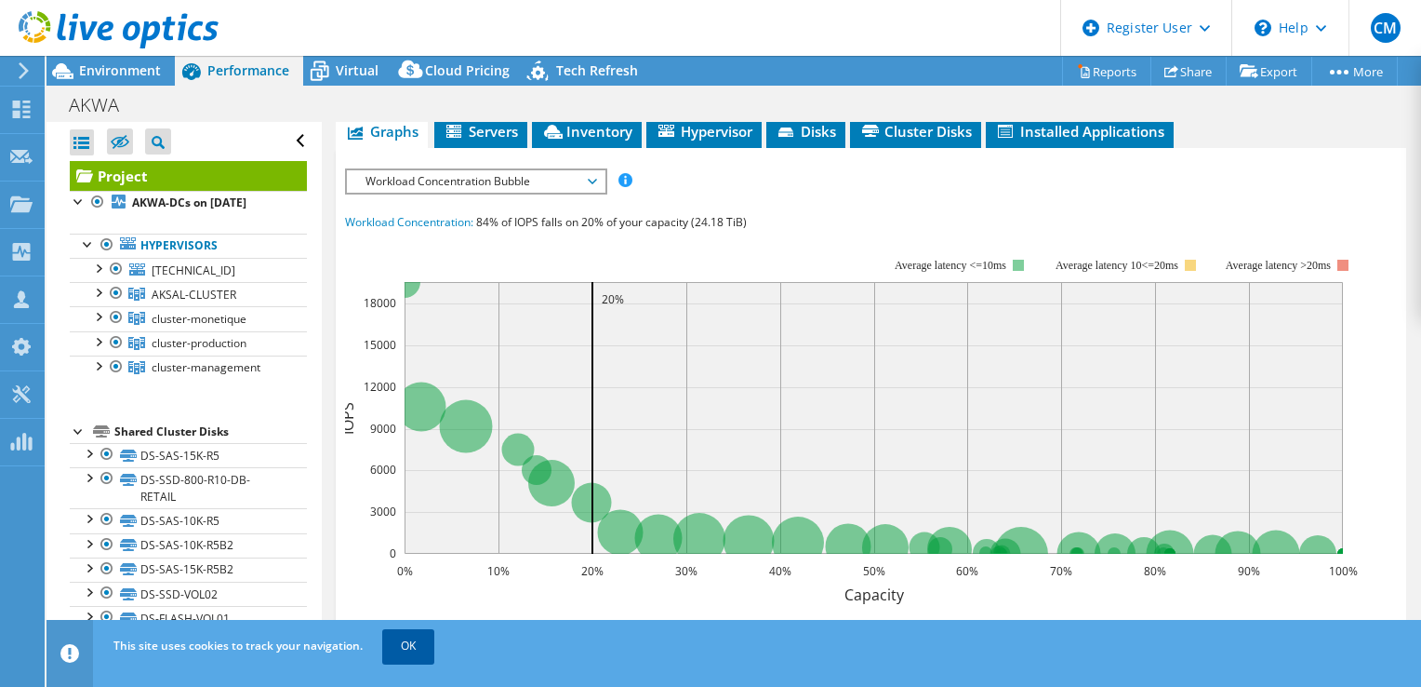
click at [413, 642] on link "OK" at bounding box center [408, 645] width 52 height 33
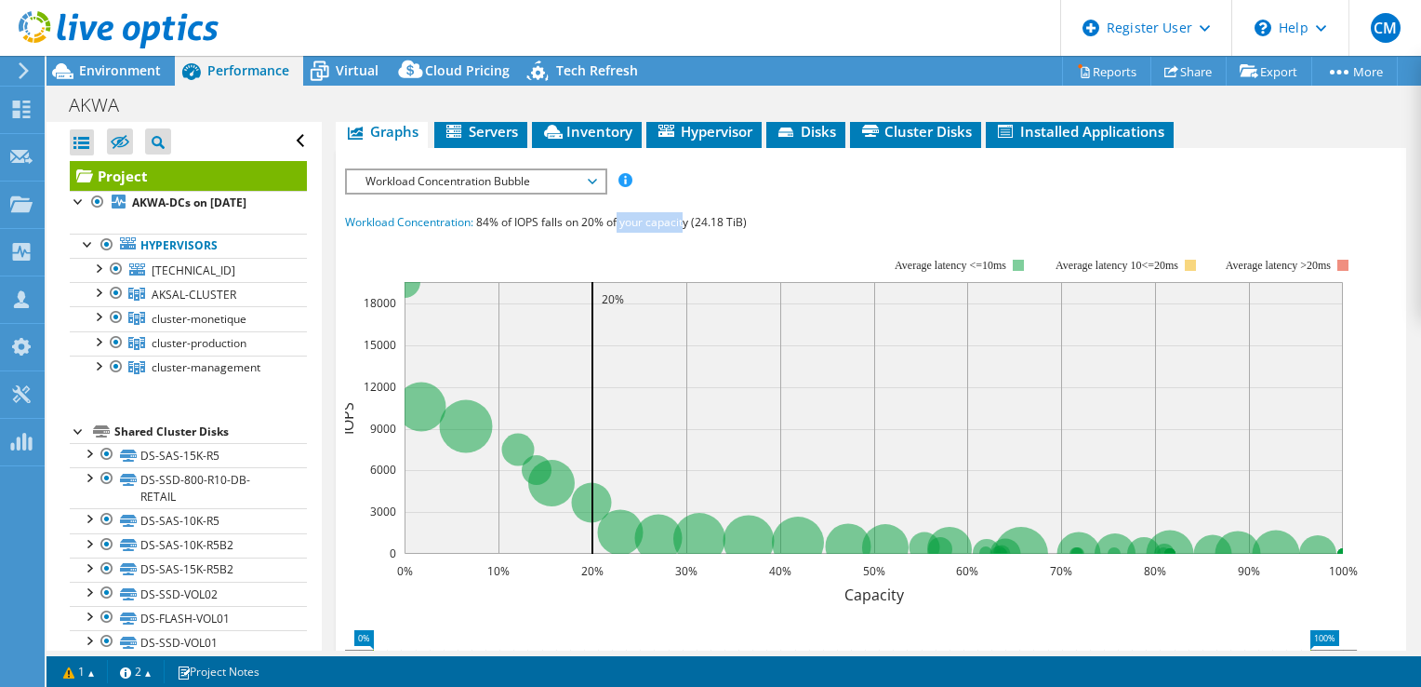
drag, startPoint x: 618, startPoint y: 219, endPoint x: 686, endPoint y: 220, distance: 67.9
click at [686, 220] on span "84% of IOPS falls on 20% of your capacity (24.18 TiB)" at bounding box center [611, 222] width 271 height 16
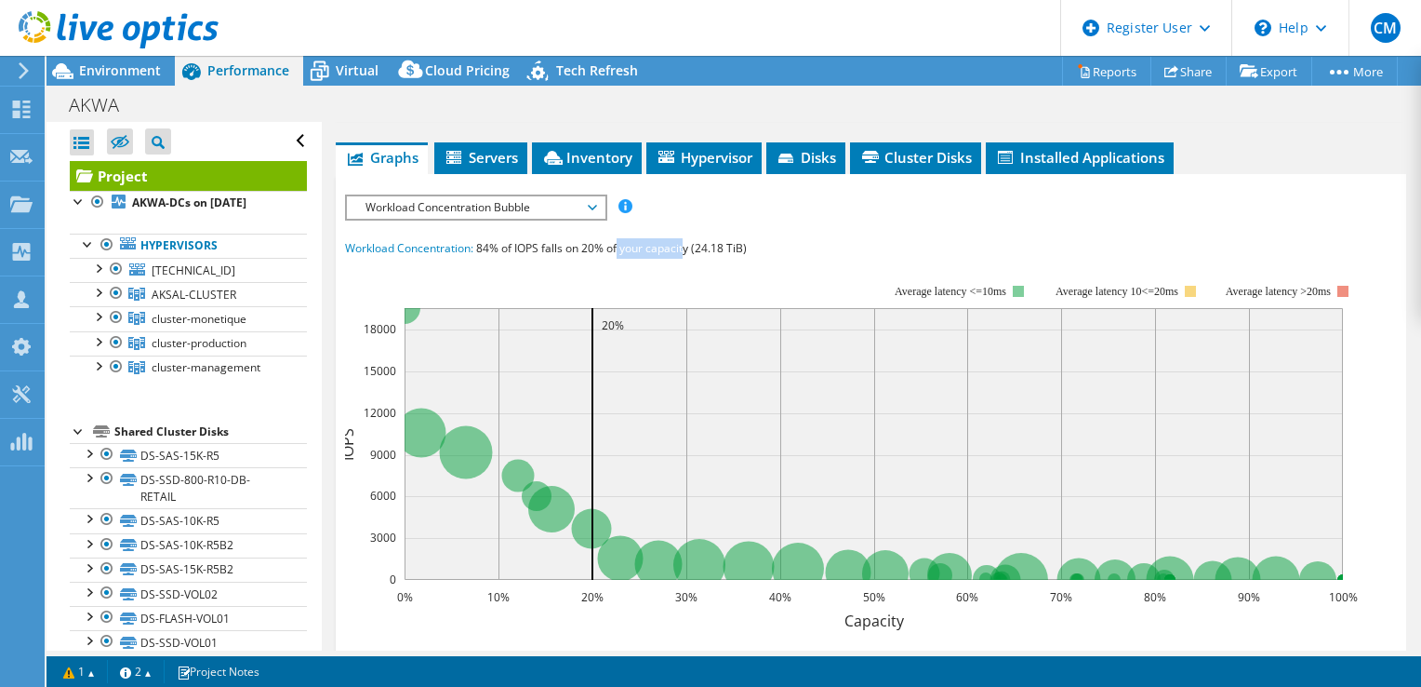
scroll to position [378, 0]
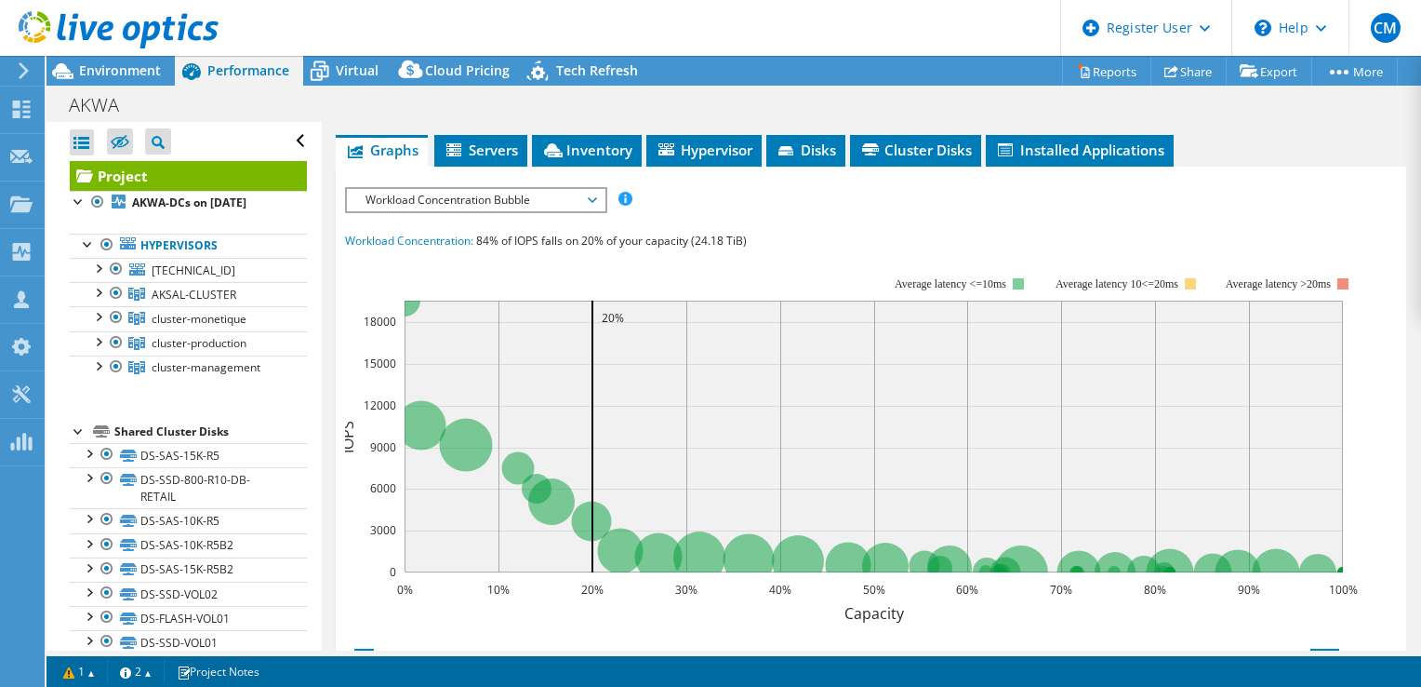
click at [593, 204] on span "Workload Concentration Bubble" at bounding box center [475, 200] width 239 height 22
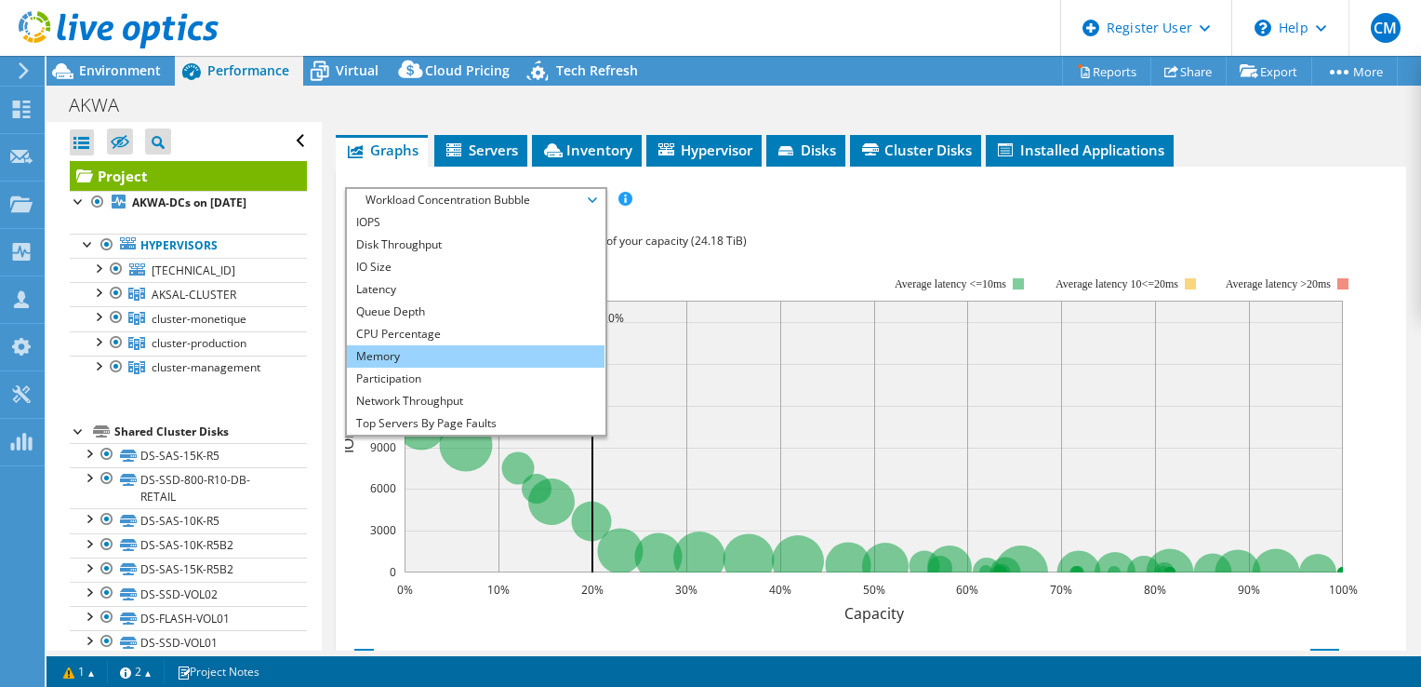
scroll to position [67, 0]
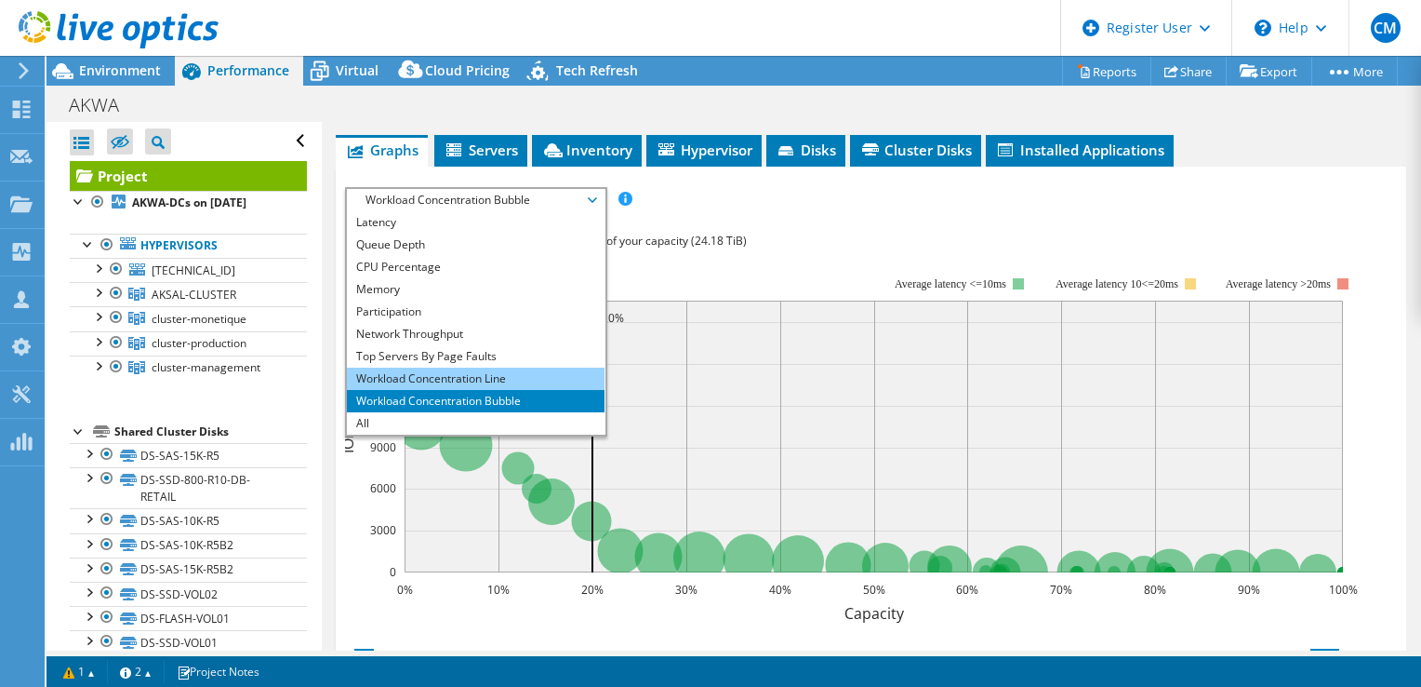
click at [495, 381] on li "Workload Concentration Line" at bounding box center [476, 378] width 258 height 22
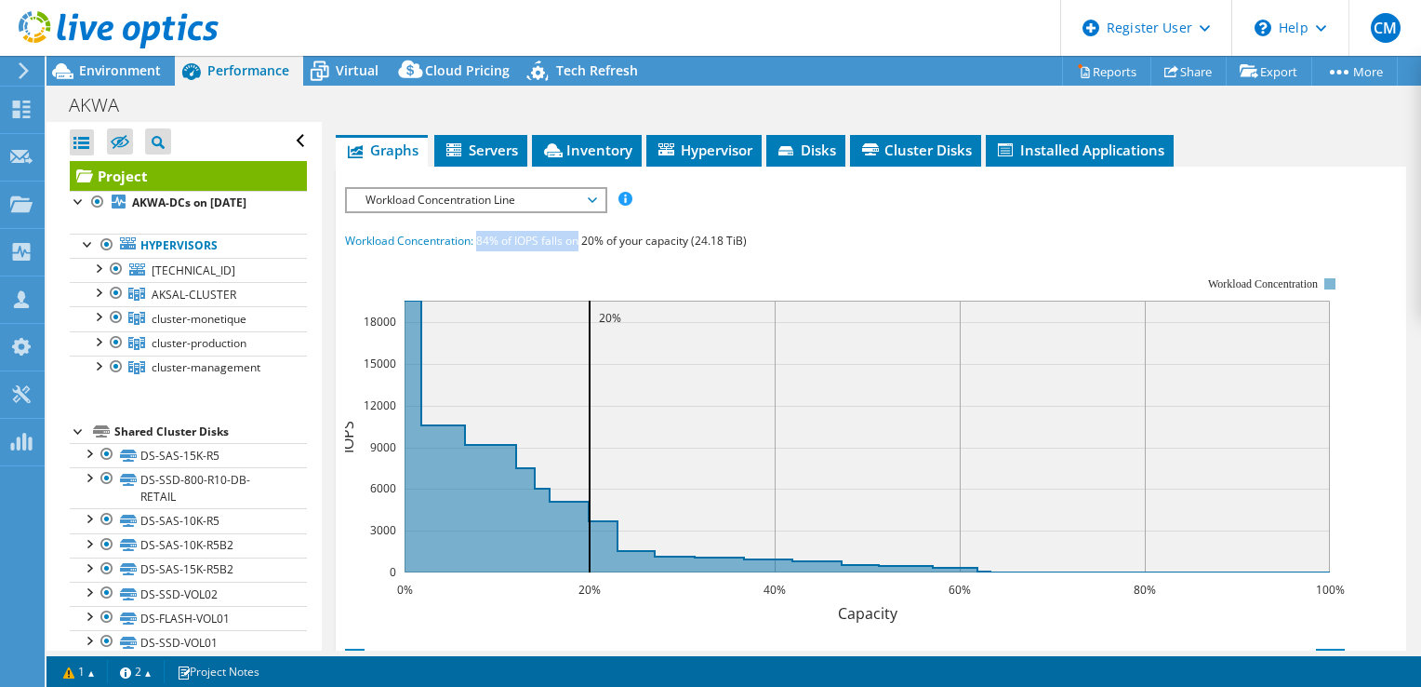
drag, startPoint x: 480, startPoint y: 235, endPoint x: 580, endPoint y: 238, distance: 99.6
click at [580, 238] on span "84% of IOPS falls on 20% of your capacity (24.18 TiB)" at bounding box center [611, 241] width 271 height 16
drag, startPoint x: 580, startPoint y: 238, endPoint x: 688, endPoint y: 235, distance: 108.9
click at [688, 235] on span "84% of IOPS falls on 20% of your capacity (24.18 TiB)" at bounding box center [611, 241] width 271 height 16
click at [604, 240] on span "84% of IOPS falls on 20% of your capacity (24.18 TiB)" at bounding box center [611, 241] width 271 height 16
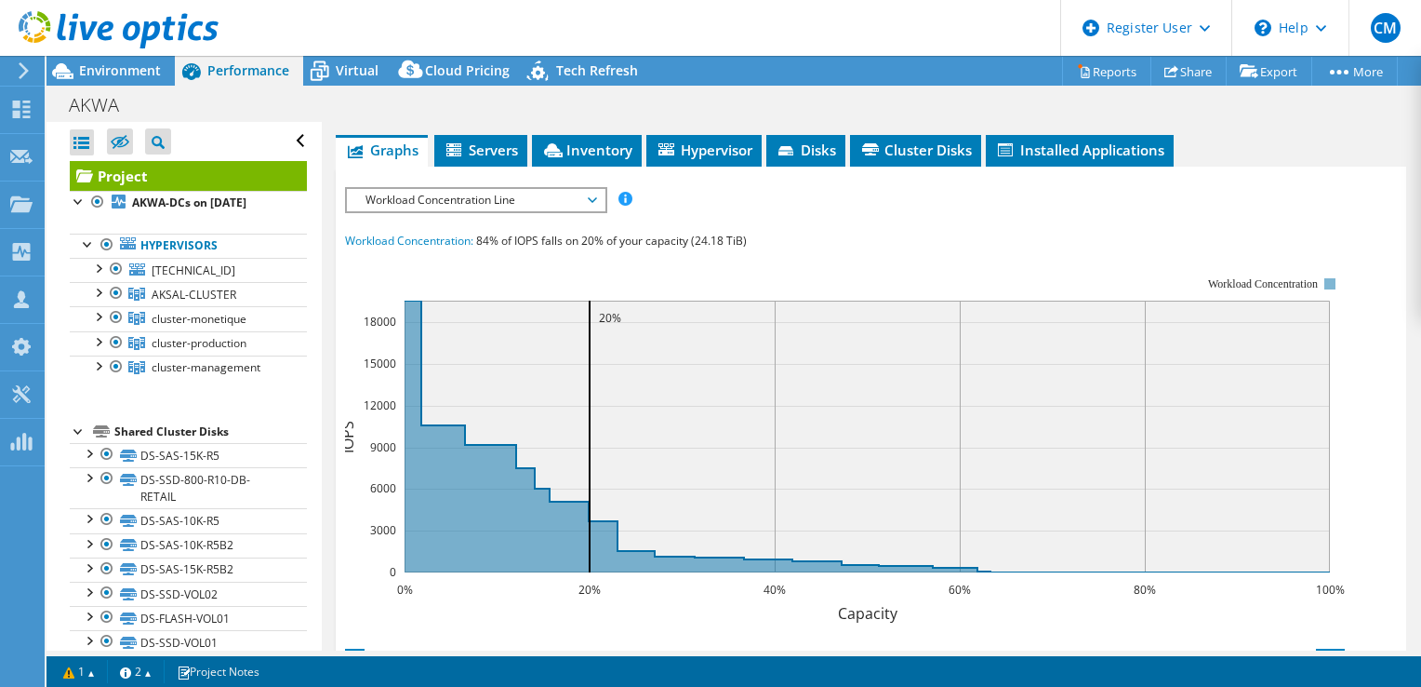
click at [585, 189] on span "Workload Concentration Line" at bounding box center [475, 200] width 239 height 22
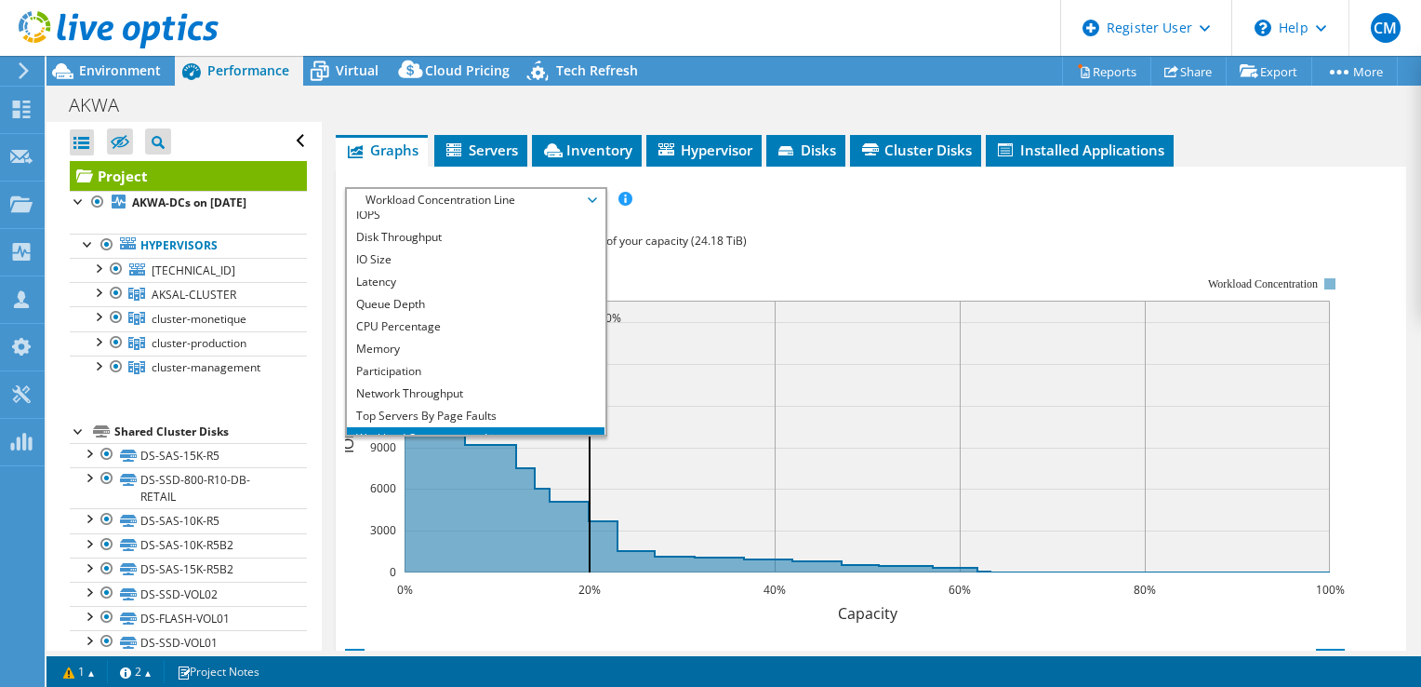
scroll to position [0, 0]
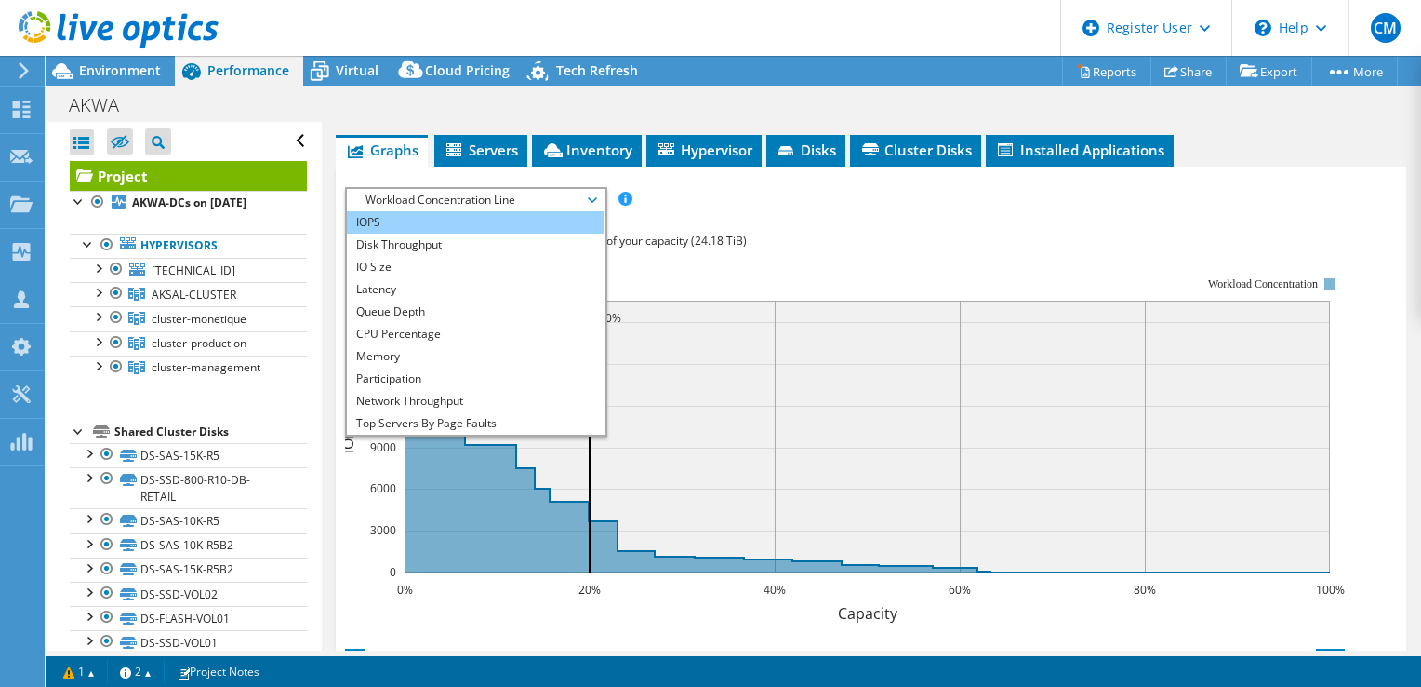
click at [464, 223] on li "IOPS" at bounding box center [476, 222] width 258 height 22
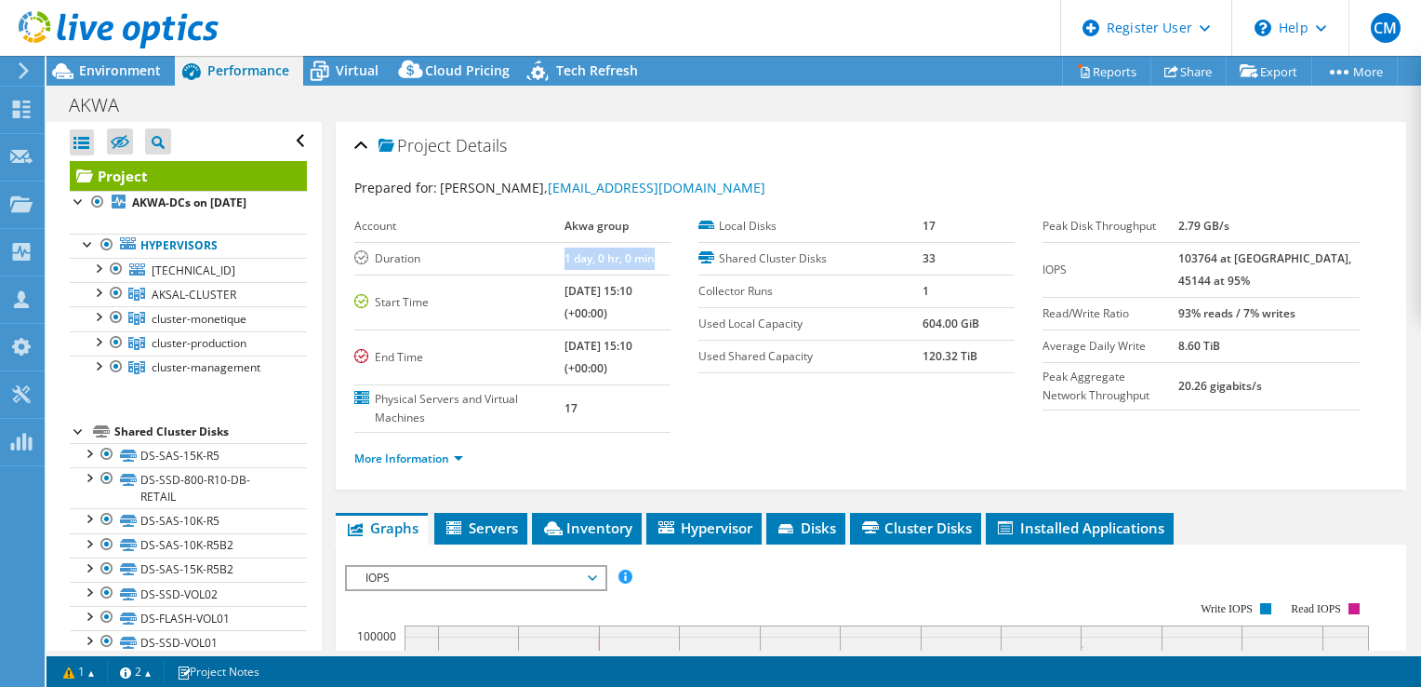
drag, startPoint x: 544, startPoint y: 257, endPoint x: 636, endPoint y: 262, distance: 92.3
click at [636, 262] on tr "Duration 1 day, 0 hr, 0 min" at bounding box center [512, 258] width 316 height 33
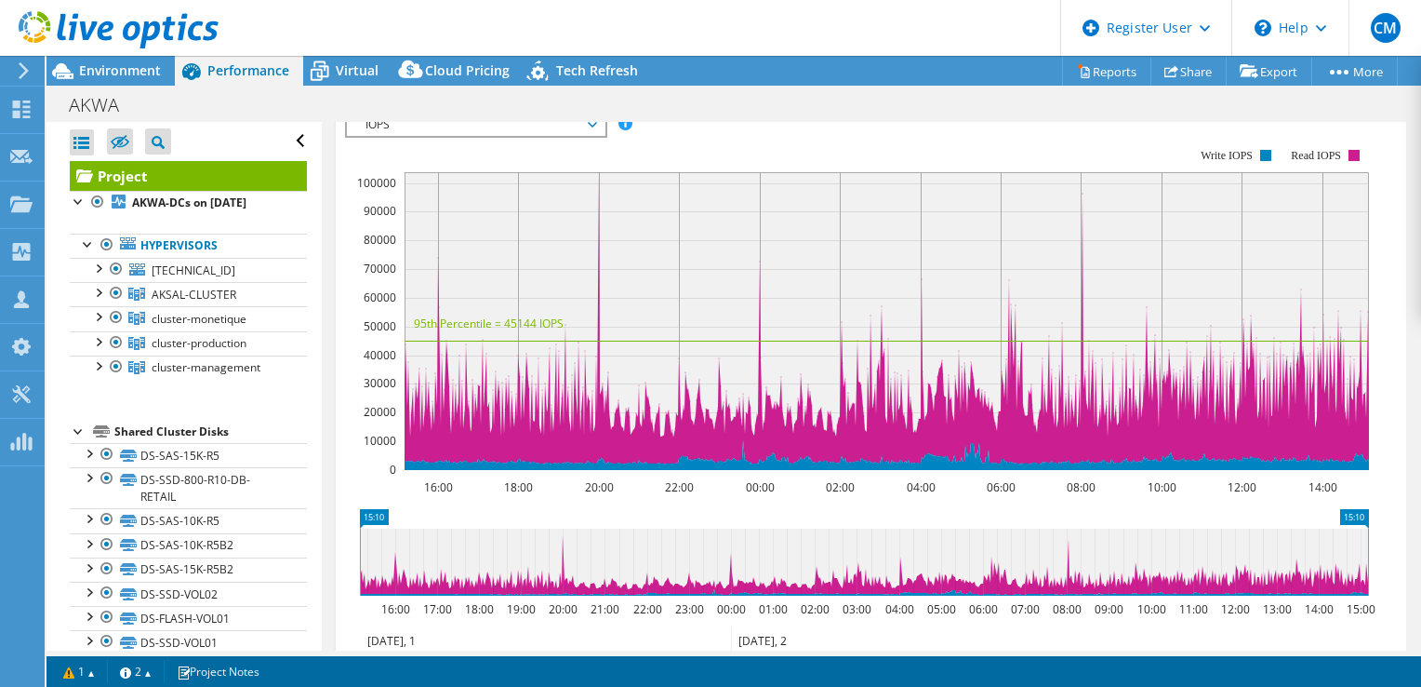
scroll to position [372, 0]
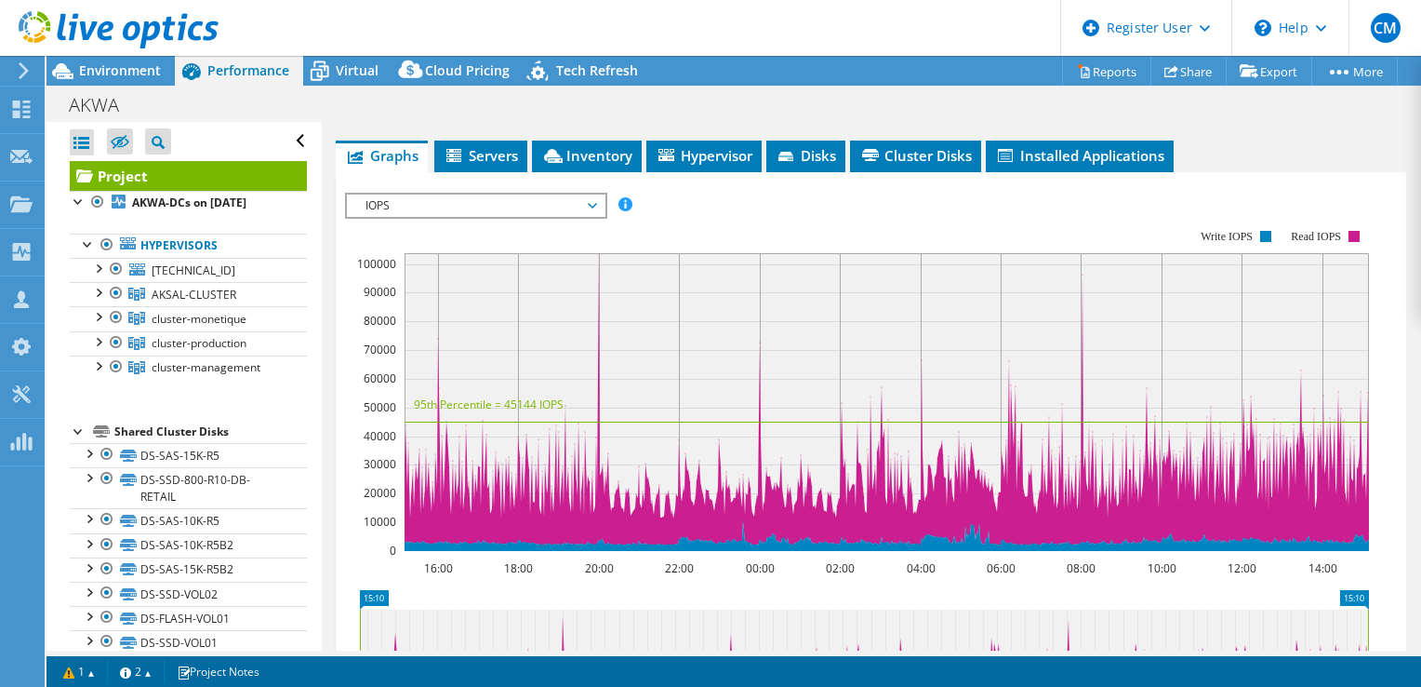
click at [574, 206] on span "IOPS" at bounding box center [475, 205] width 239 height 22
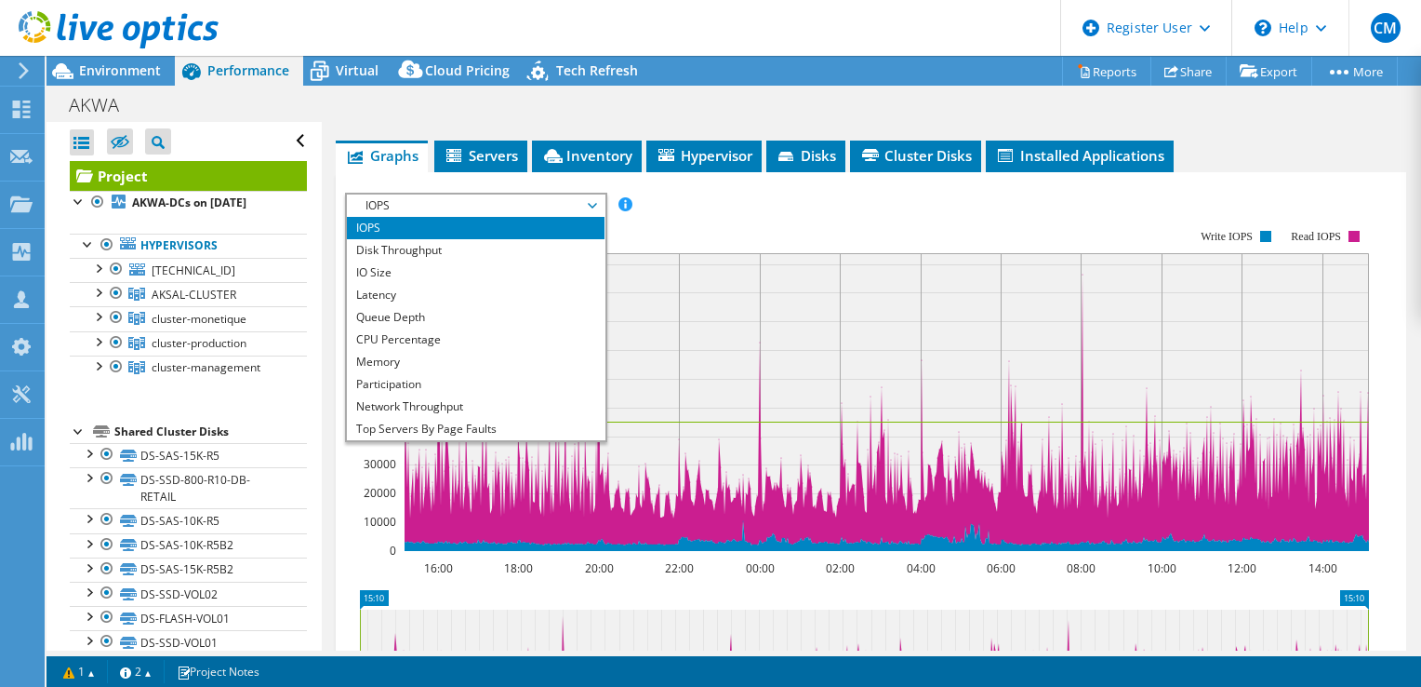
click at [409, 225] on li "IOPS" at bounding box center [476, 228] width 258 height 22
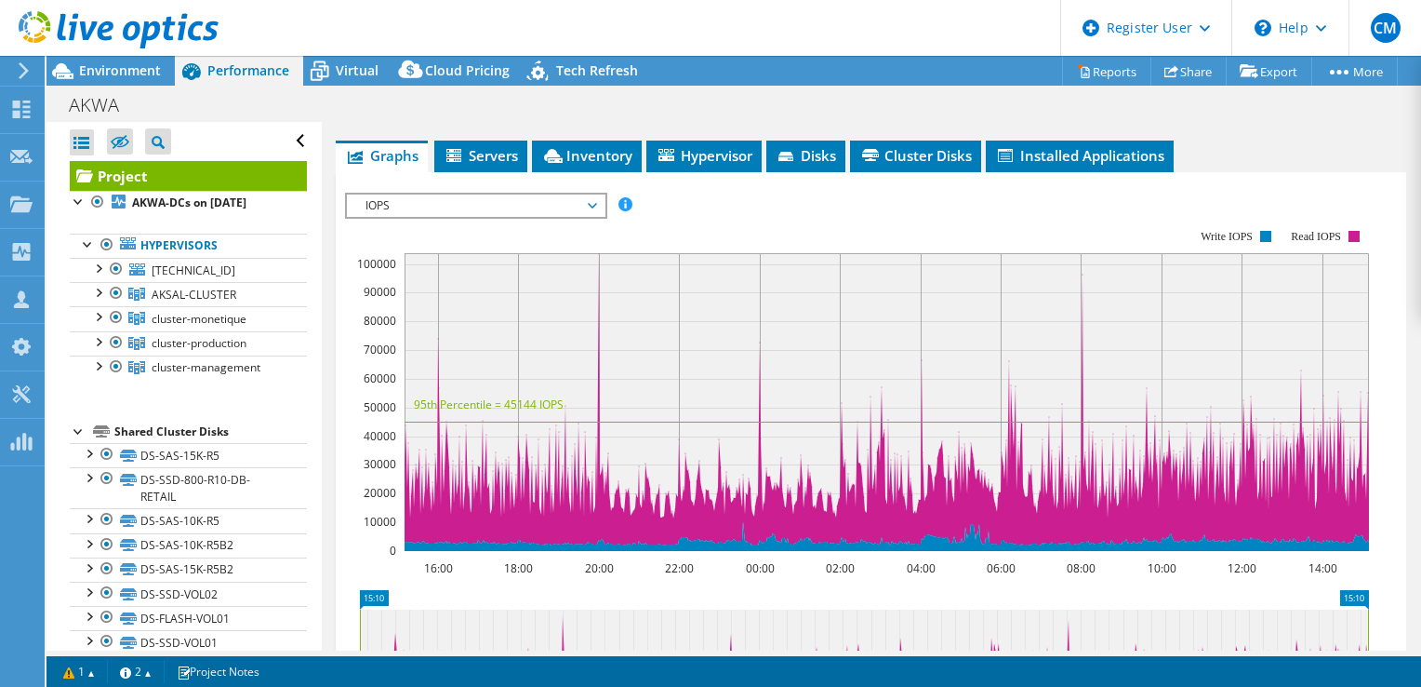
click at [585, 204] on span "IOPS" at bounding box center [475, 205] width 239 height 22
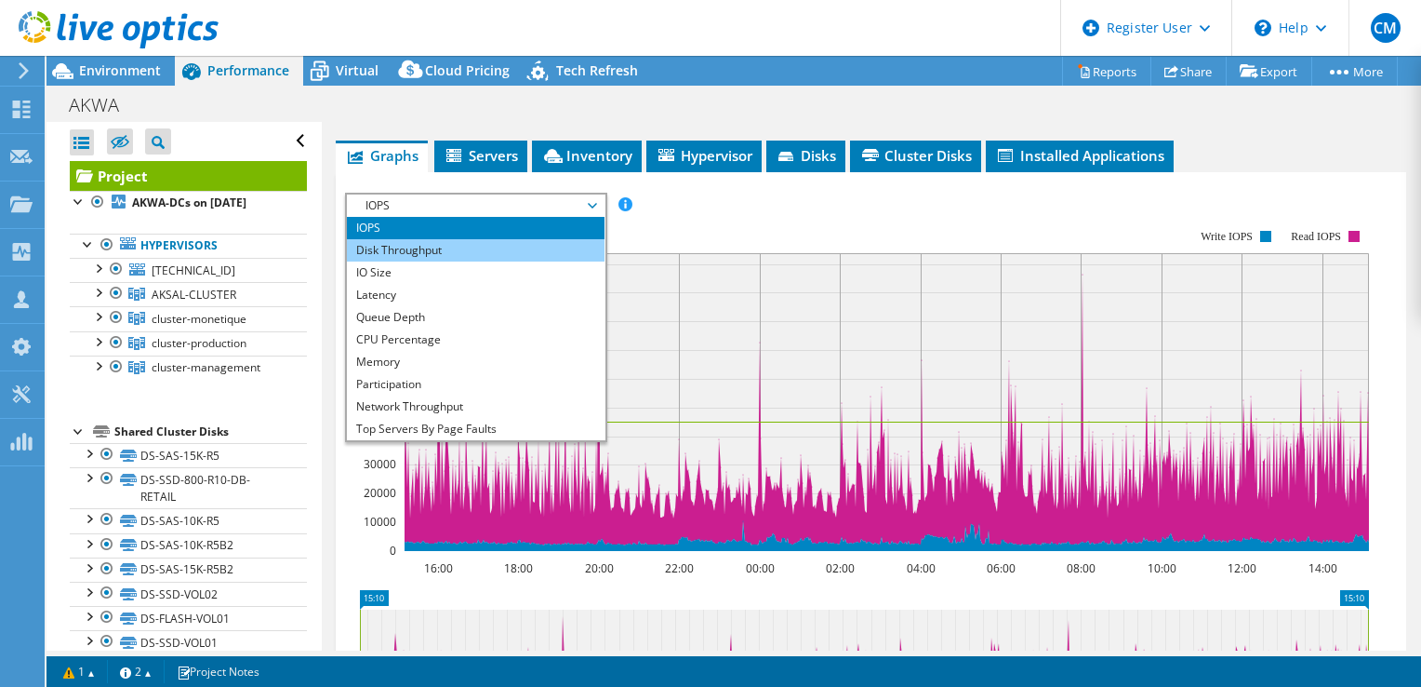
click at [438, 254] on li "Disk Throughput" at bounding box center [476, 250] width 258 height 22
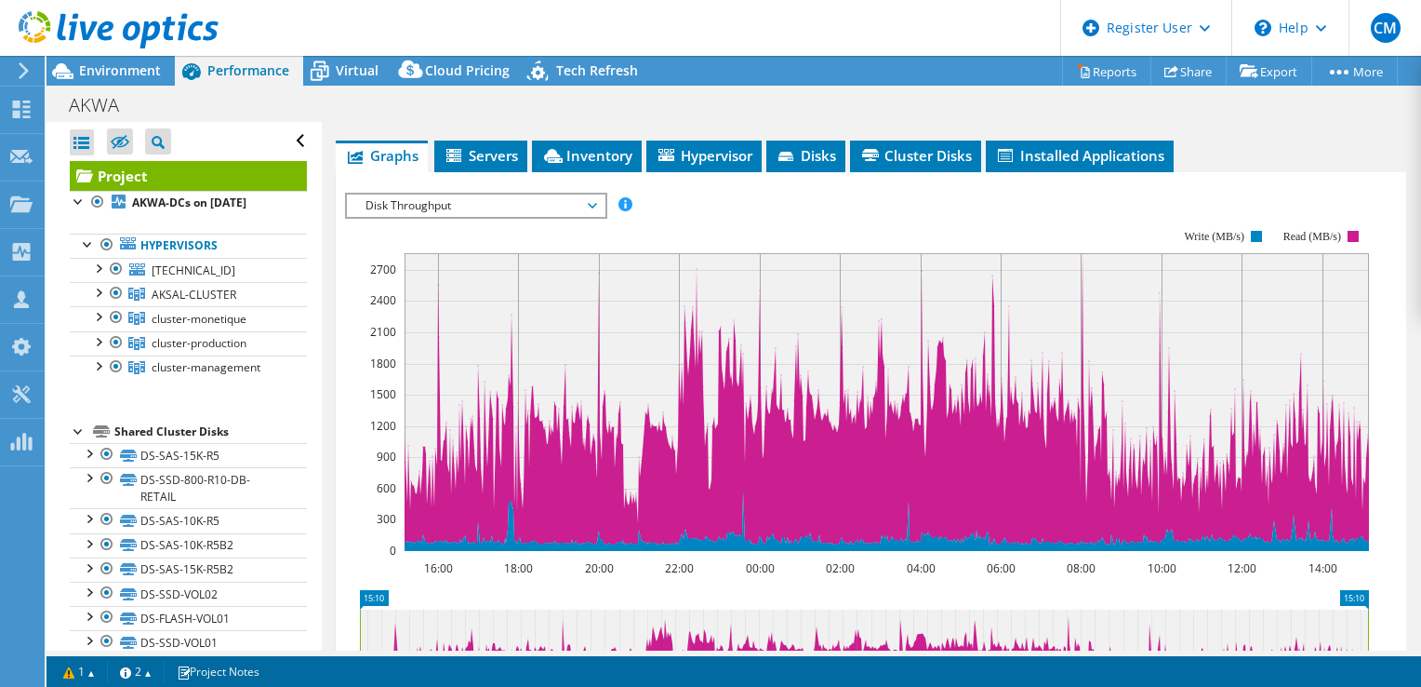
click at [590, 203] on span "Disk Throughput" at bounding box center [475, 205] width 239 height 22
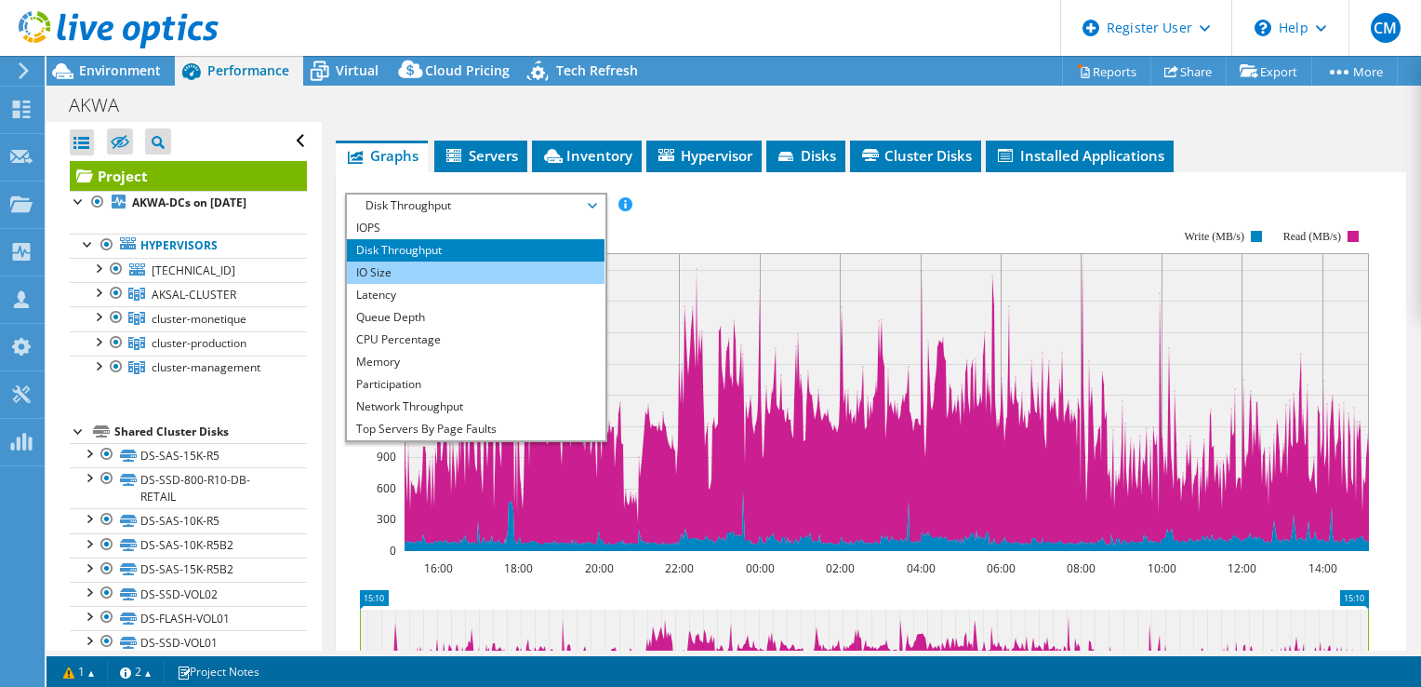
click at [447, 278] on li "IO Size" at bounding box center [476, 272] width 258 height 22
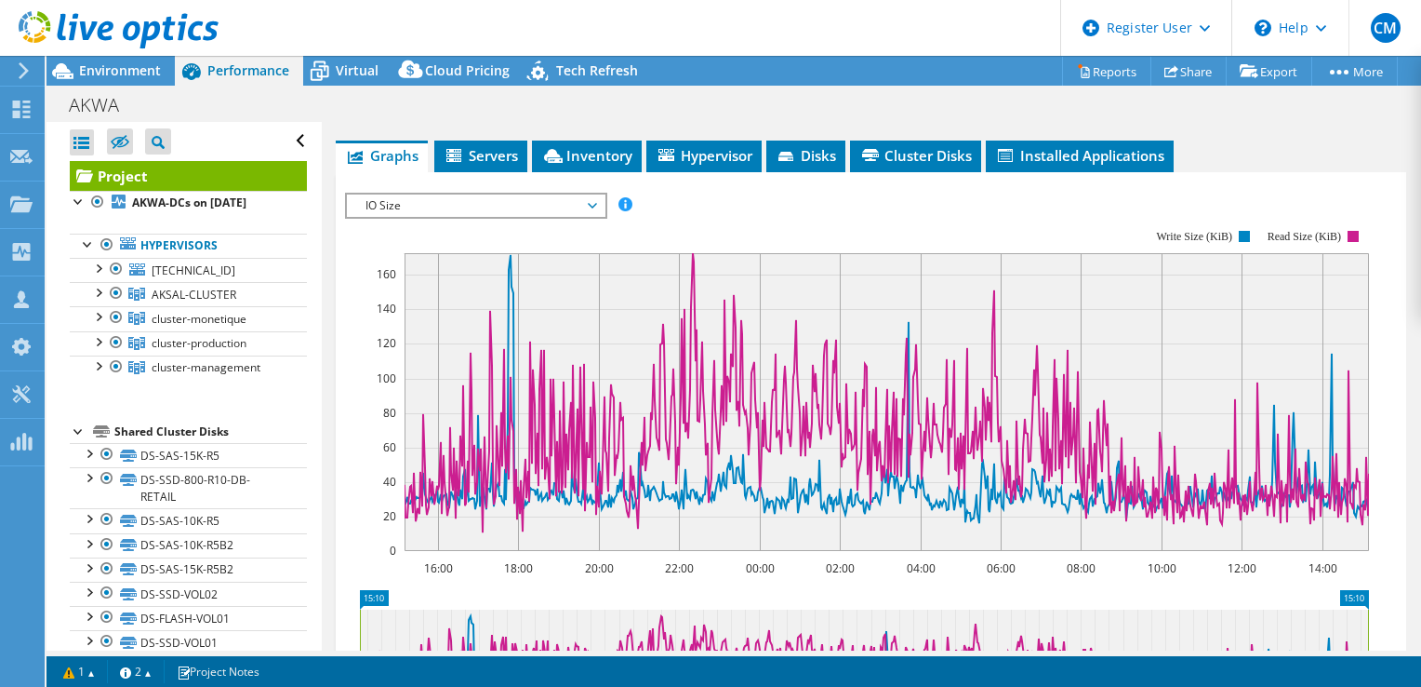
click at [584, 210] on span "IO Size" at bounding box center [475, 205] width 239 height 22
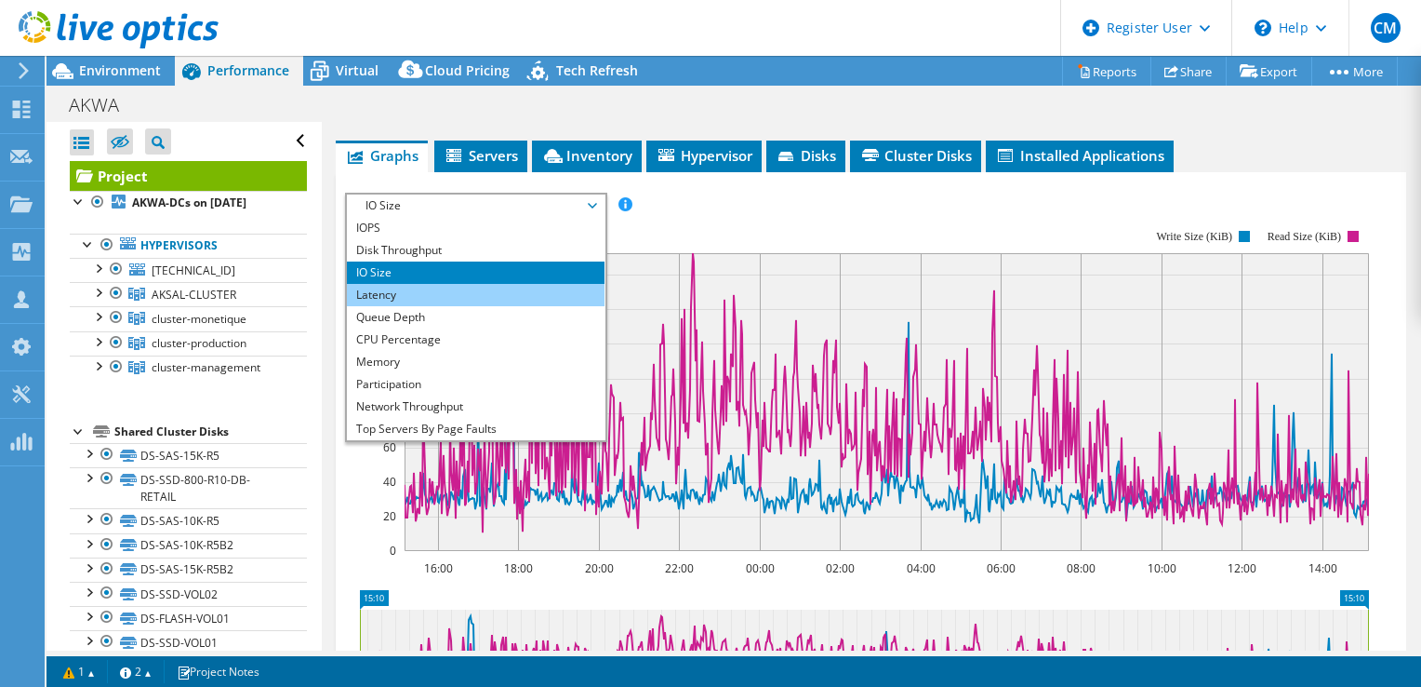
click at [491, 288] on li "Latency" at bounding box center [476, 295] width 258 height 22
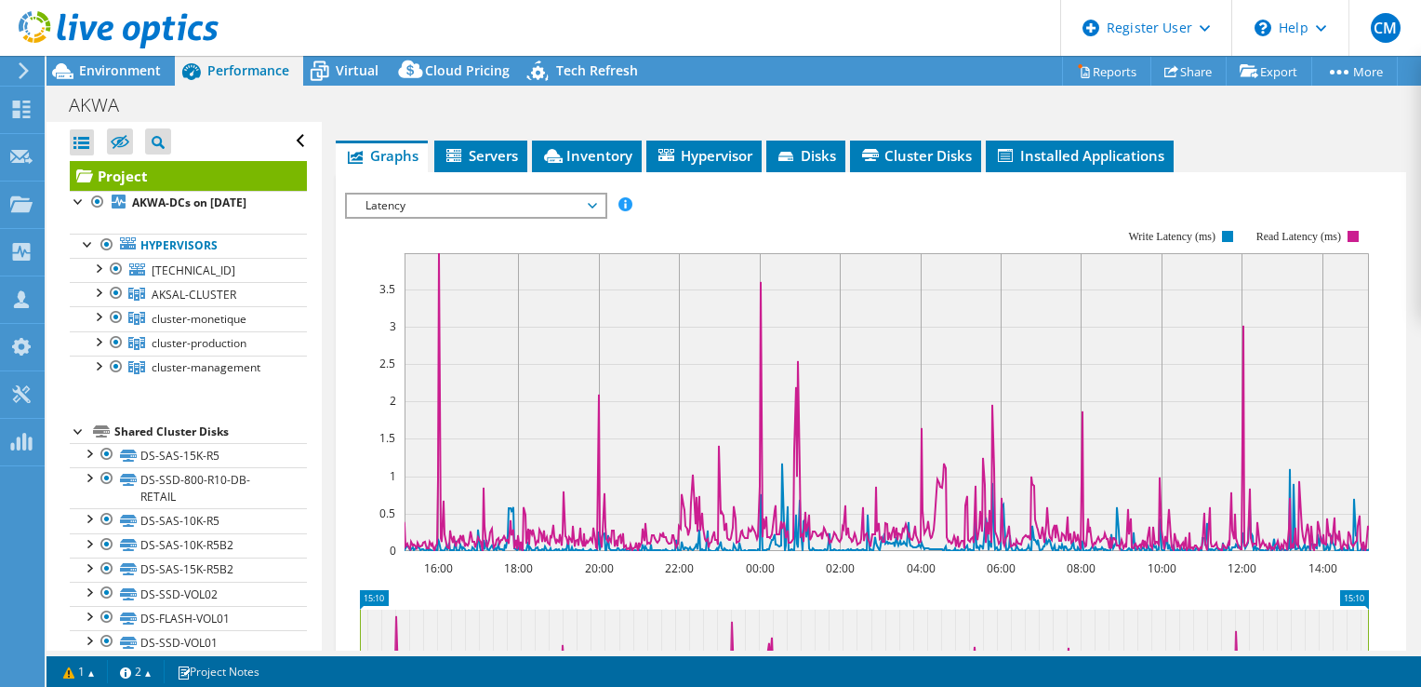
click at [570, 207] on span "Latency" at bounding box center [475, 205] width 239 height 22
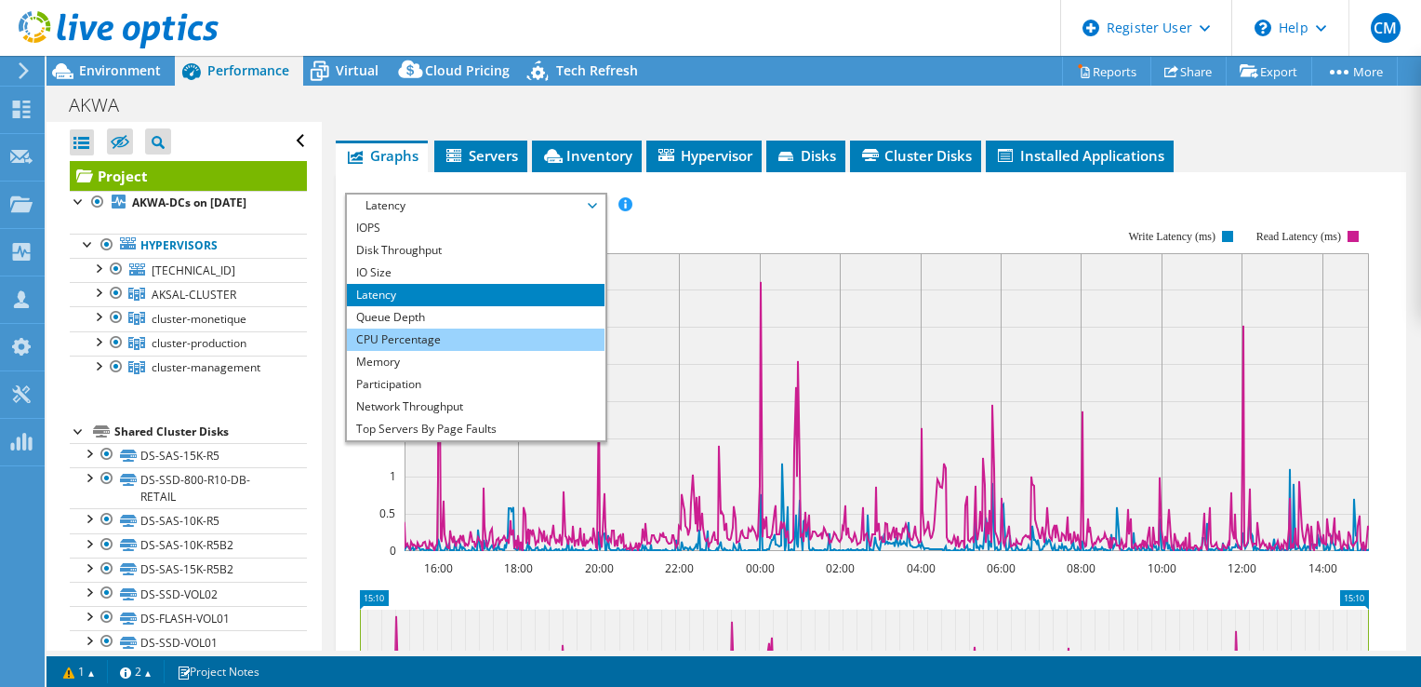
click at [421, 340] on li "CPU Percentage" at bounding box center [476, 339] width 258 height 22
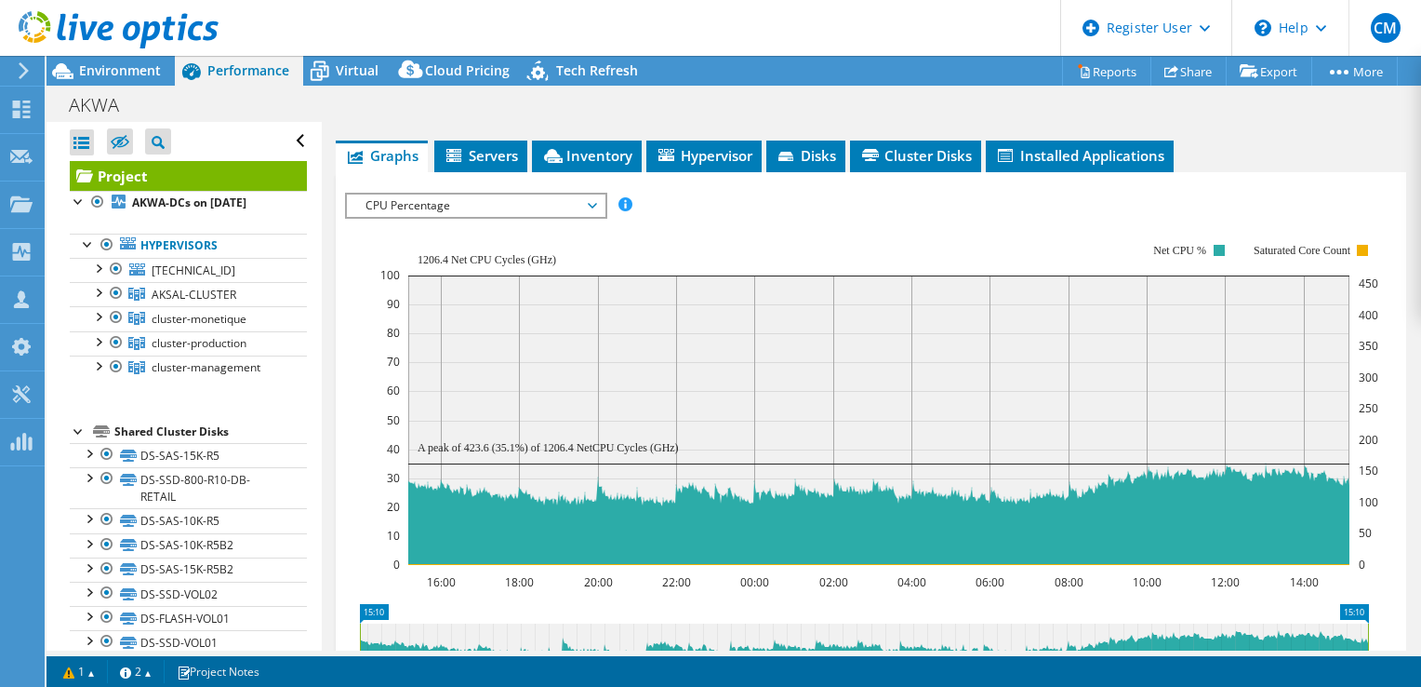
click at [565, 210] on span "CPU Percentage" at bounding box center [475, 205] width 239 height 22
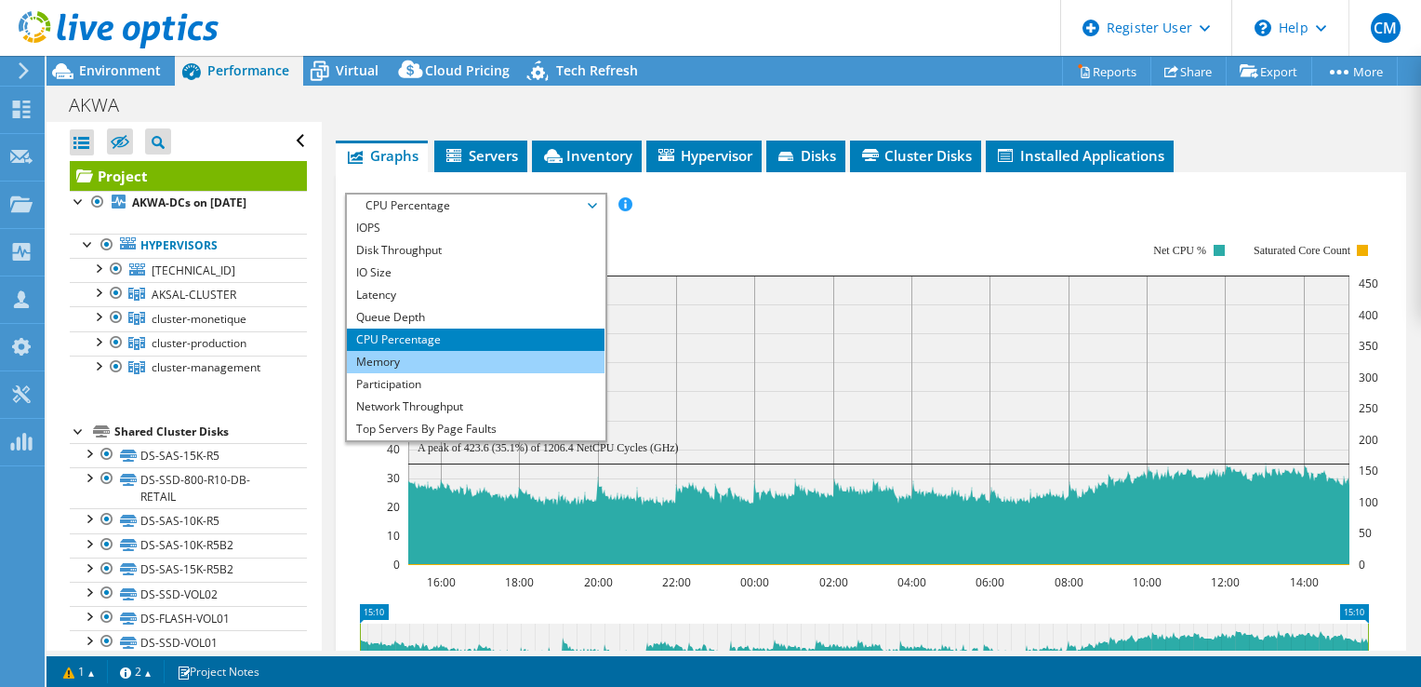
click at [460, 351] on li "Memory" at bounding box center [476, 362] width 258 height 22
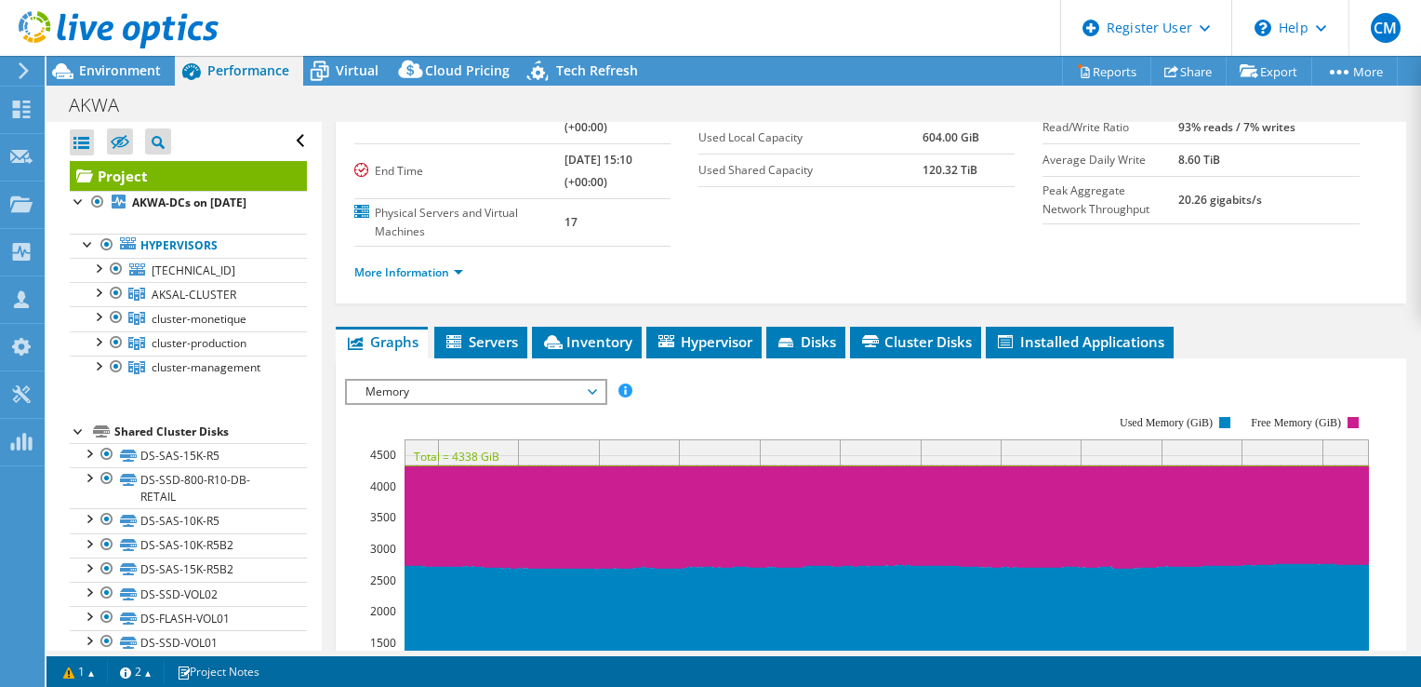
scroll to position [0, 0]
